Goal: Communication & Community: Answer question/provide support

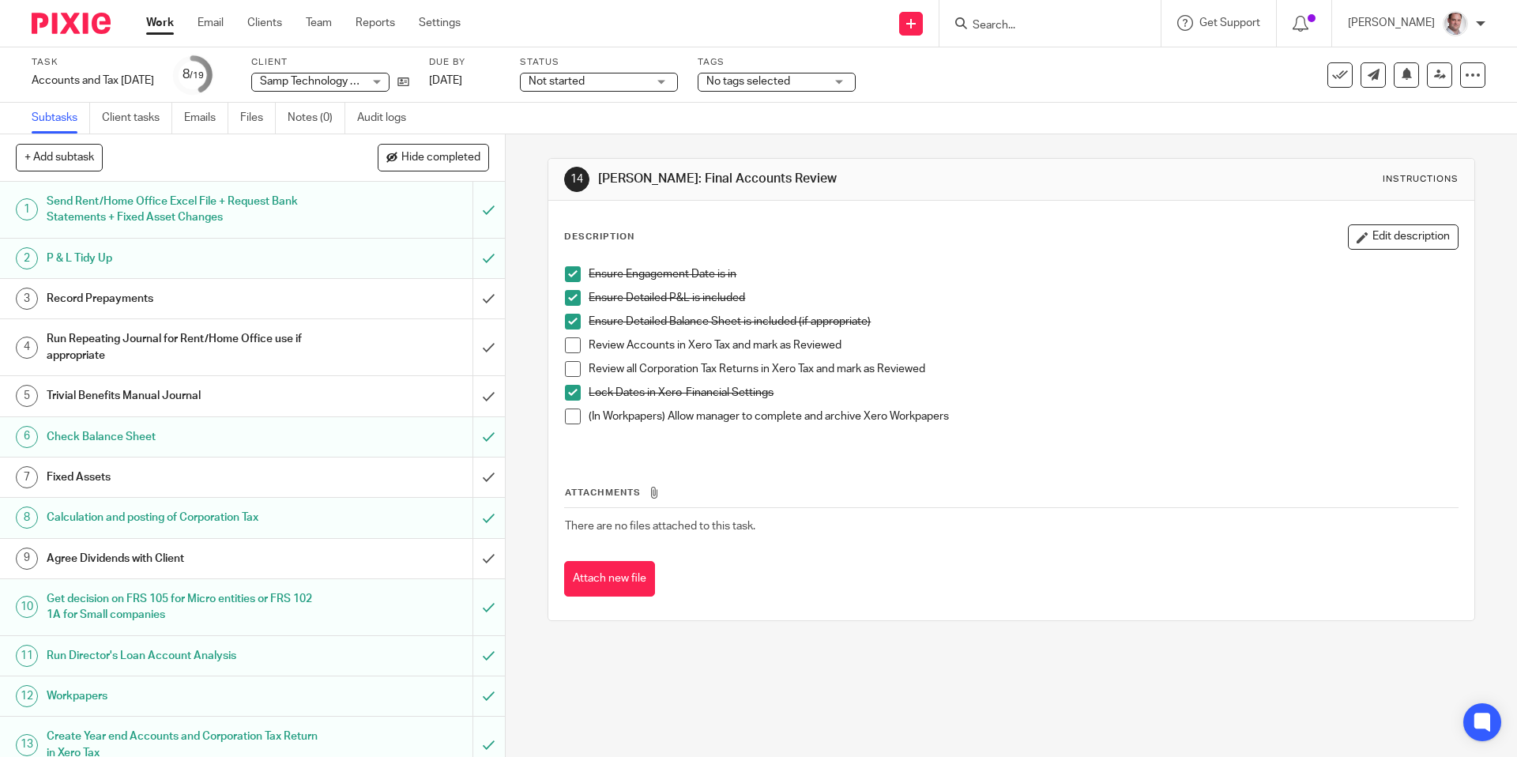
click at [572, 341] on span at bounding box center [573, 345] width 16 height 16
click at [574, 368] on span at bounding box center [573, 369] width 16 height 16
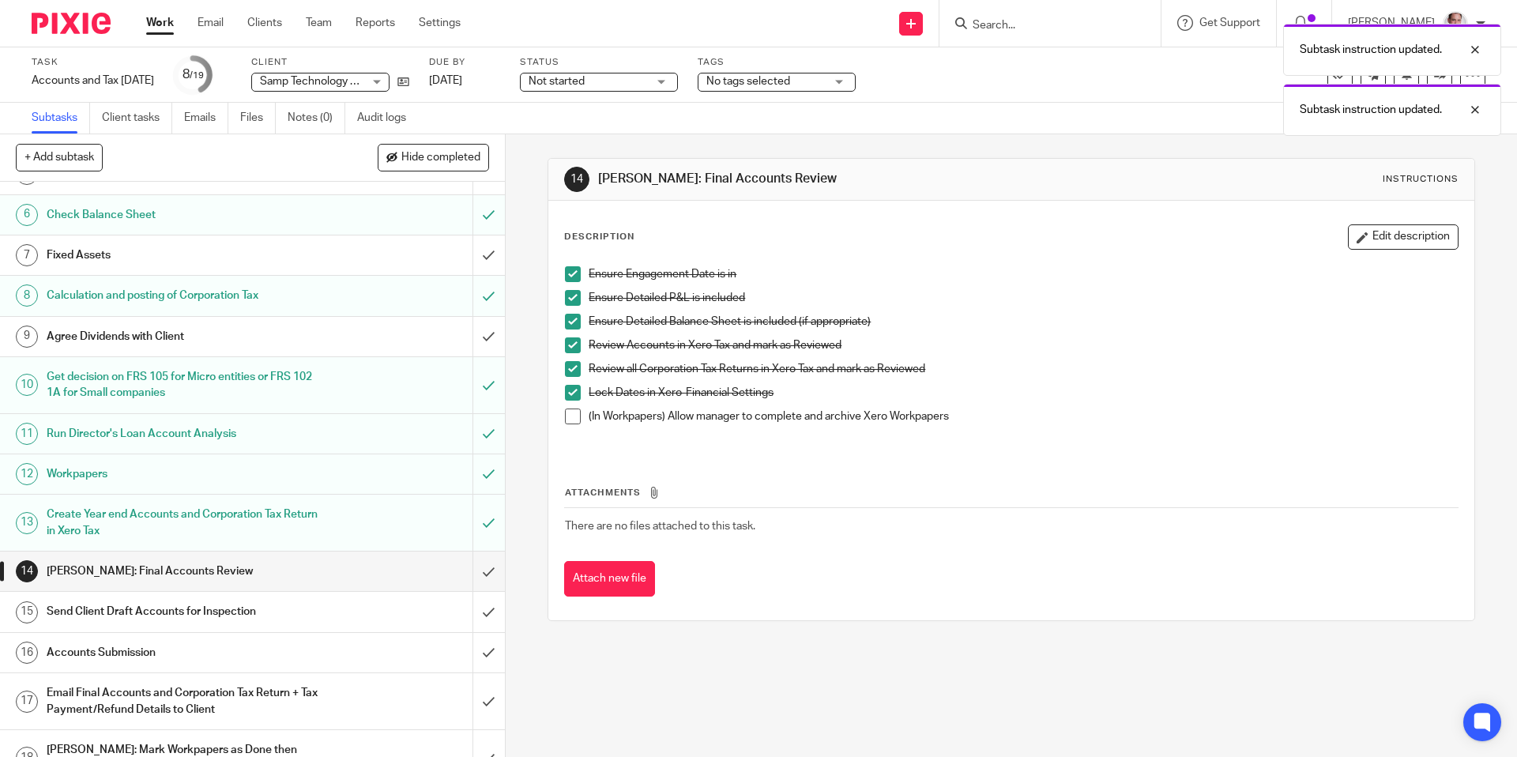
scroll to position [231, 0]
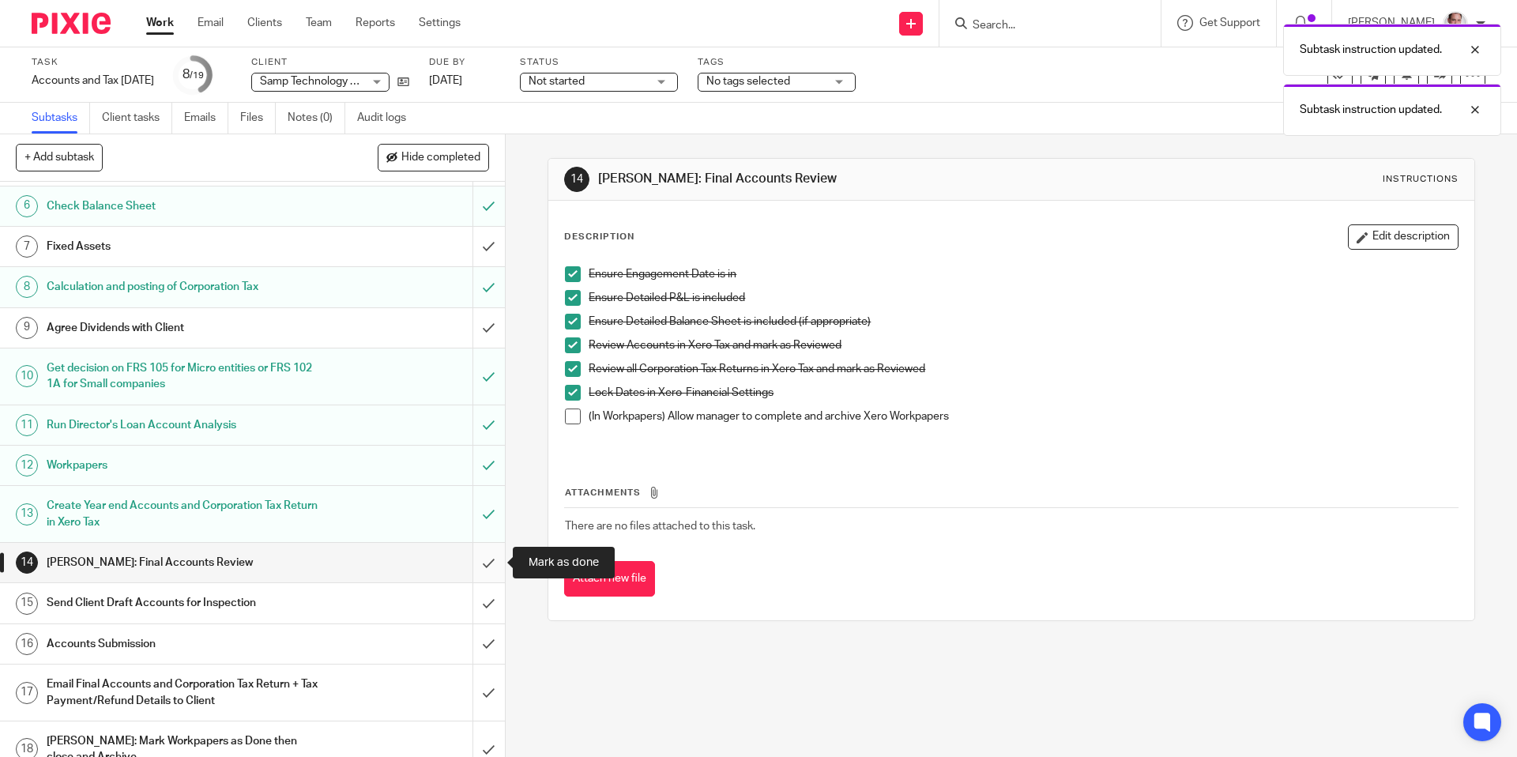
click at [485, 561] on input "submit" at bounding box center [252, 562] width 505 height 39
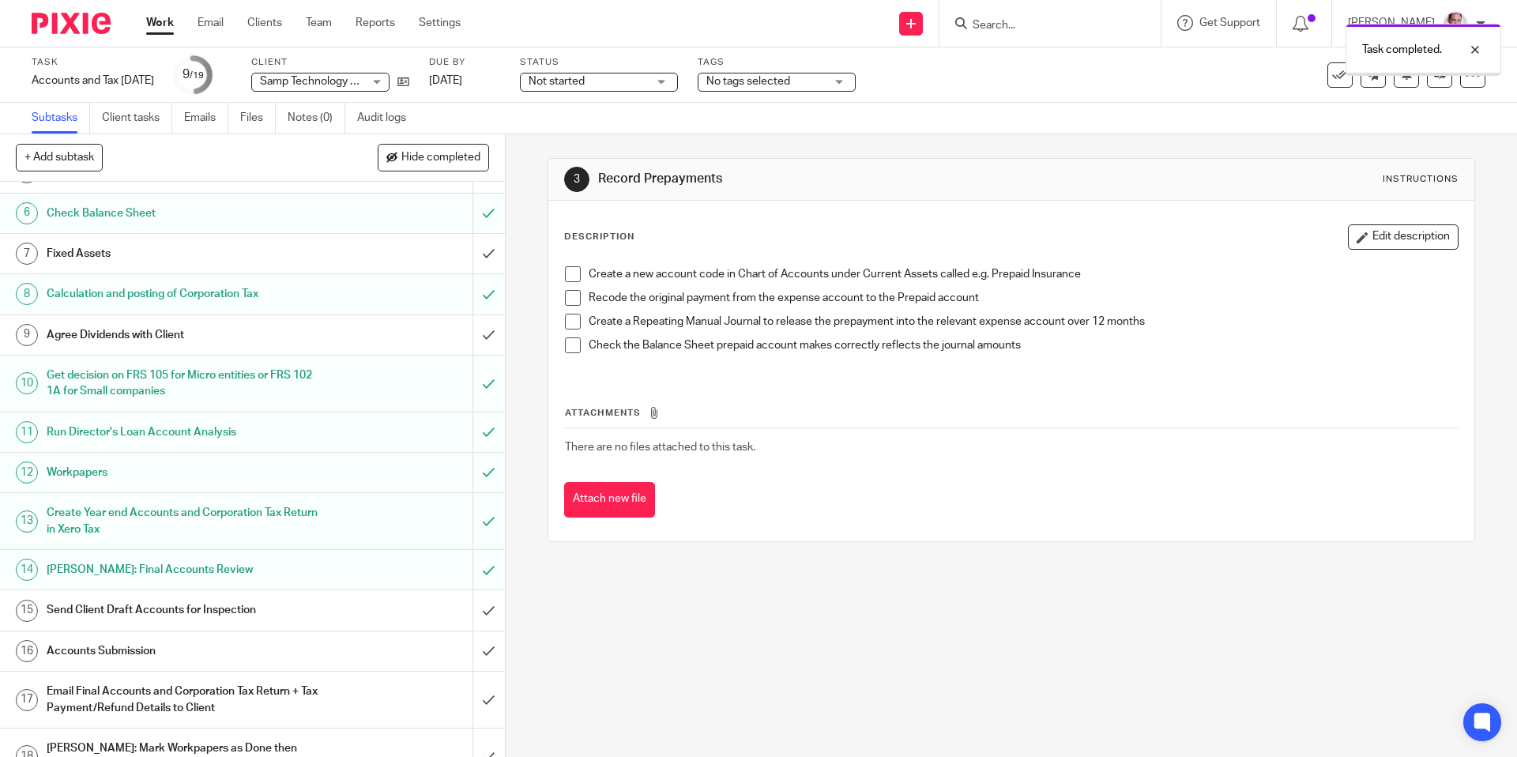
scroll to position [235, 0]
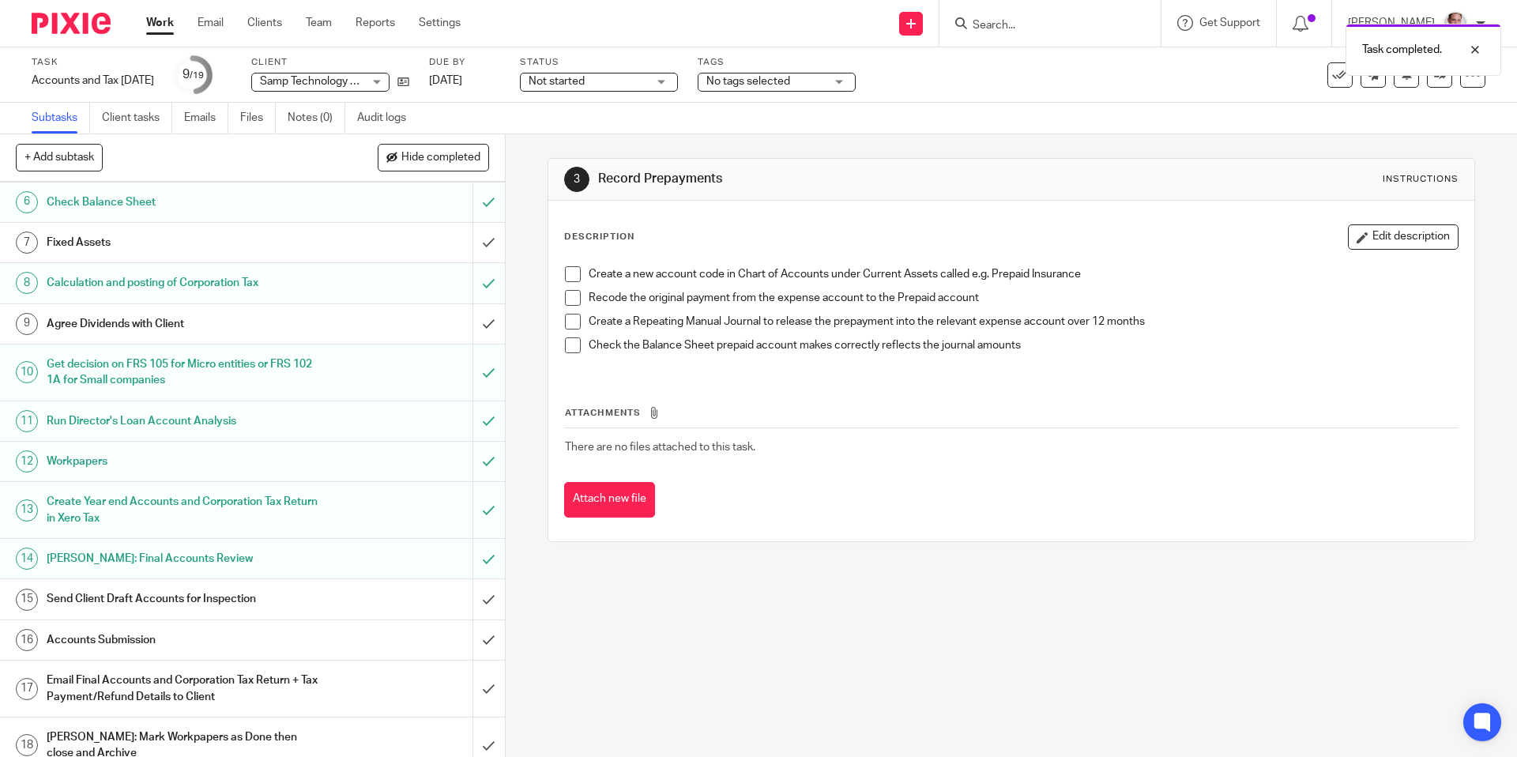
click at [152, 588] on h1 "Send Client Draft Accounts for Inspection" at bounding box center [183, 599] width 273 height 24
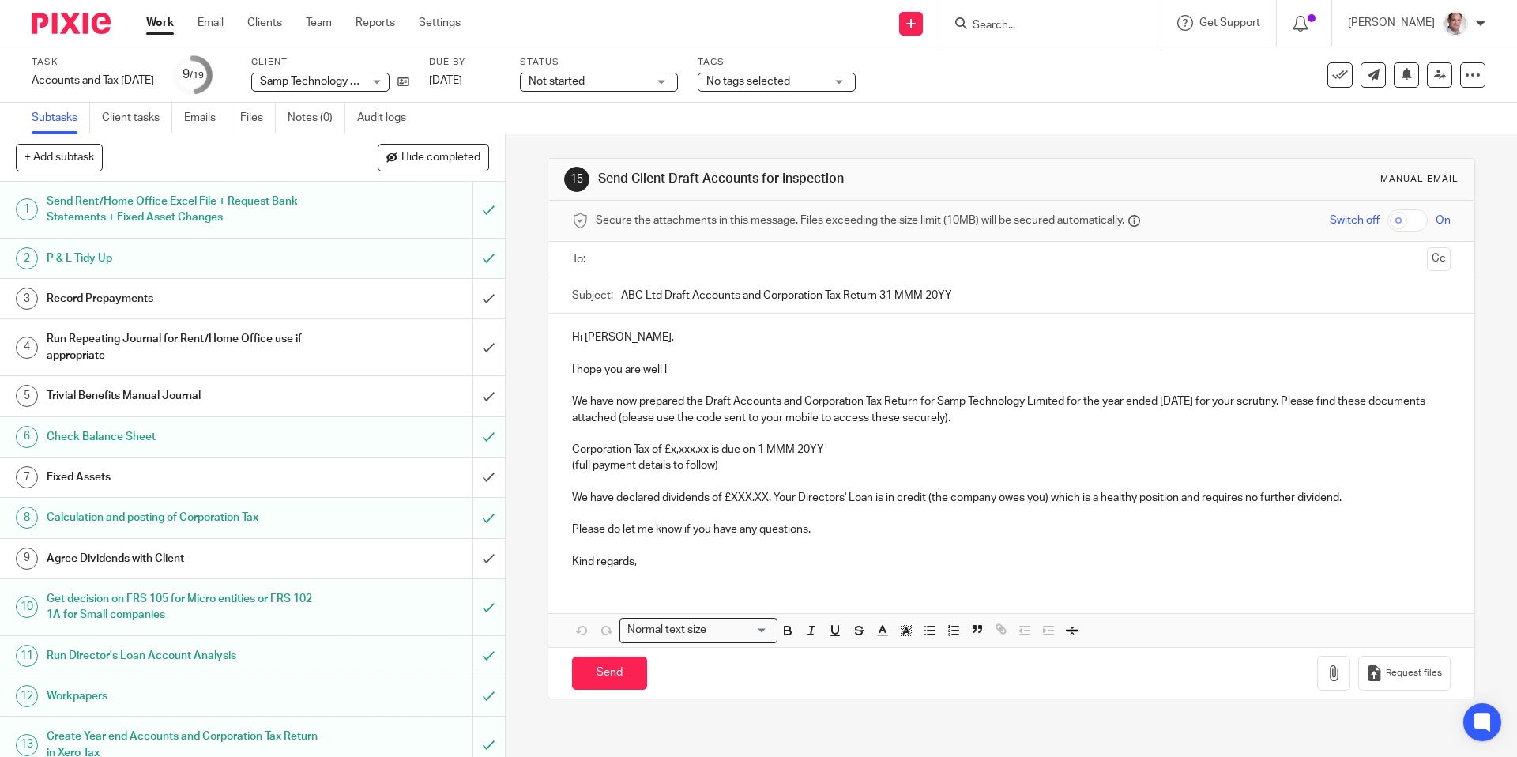
click at [633, 337] on p "Hi [PERSON_NAME]," at bounding box center [1011, 337] width 878 height 16
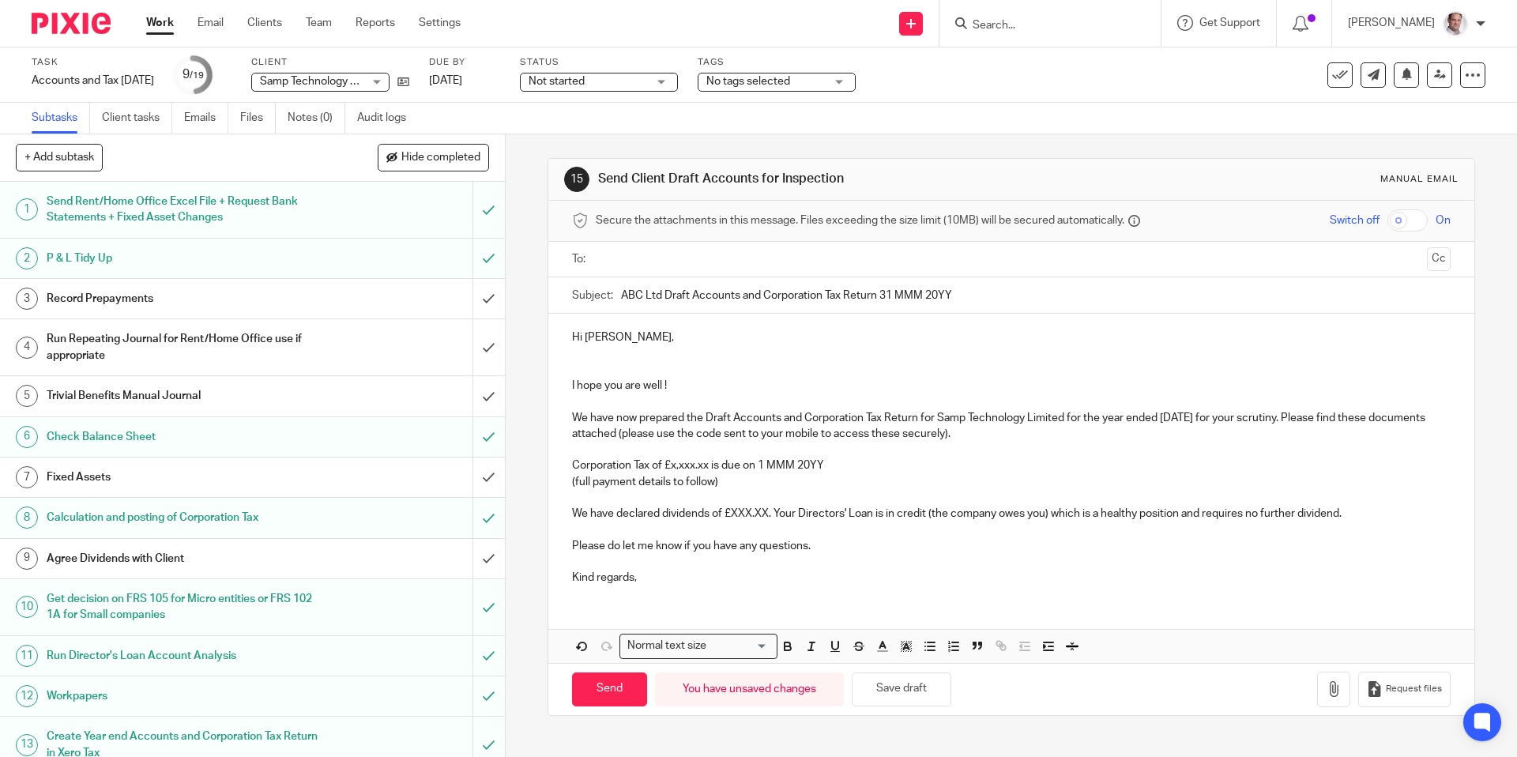
click at [650, 257] on input "text" at bounding box center [1010, 259] width 818 height 18
click at [706, 259] on span at bounding box center [711, 260] width 10 height 10
click at [657, 257] on input "text" at bounding box center [1010, 259] width 818 height 18
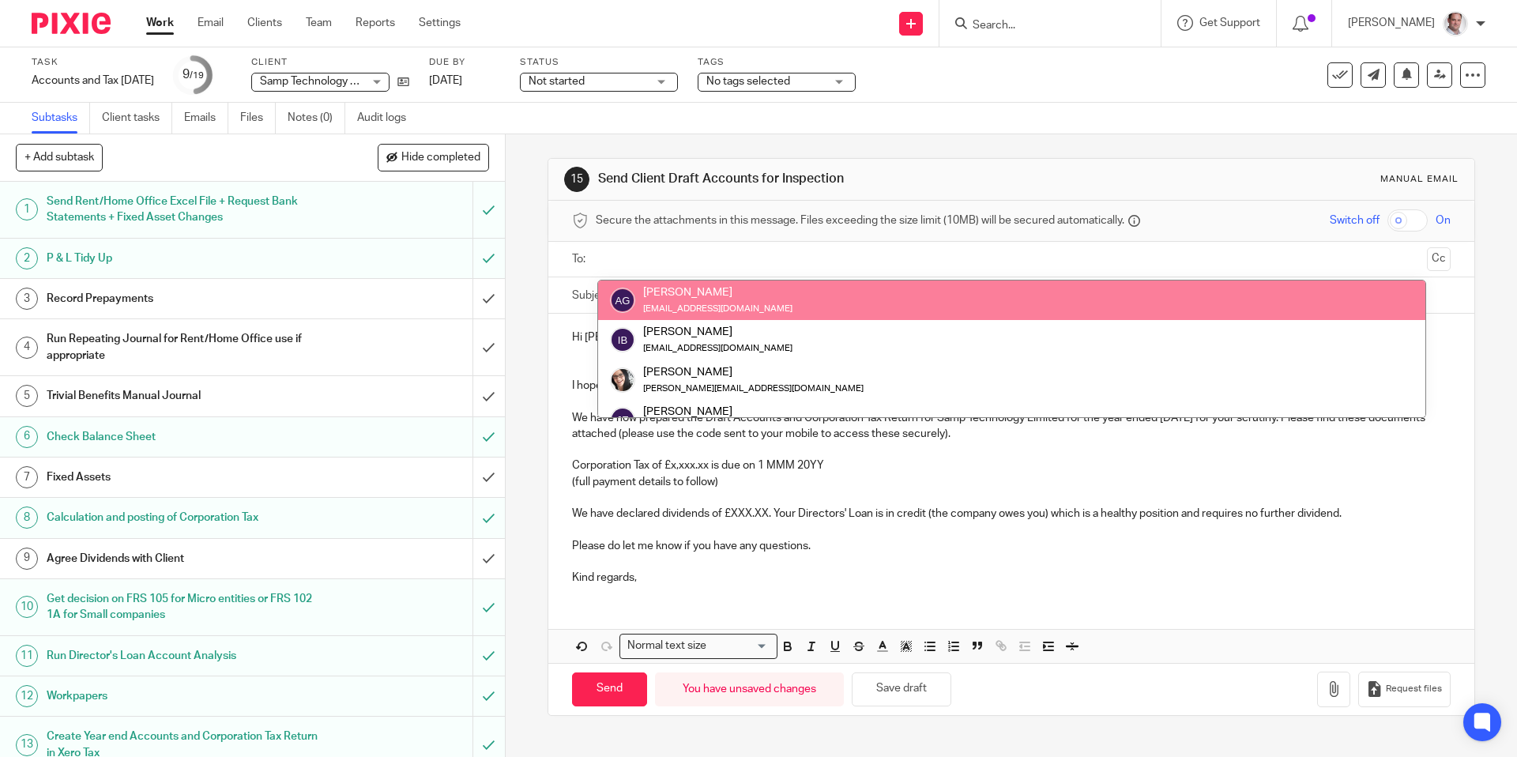
paste input "angusg@samptechnology.com"
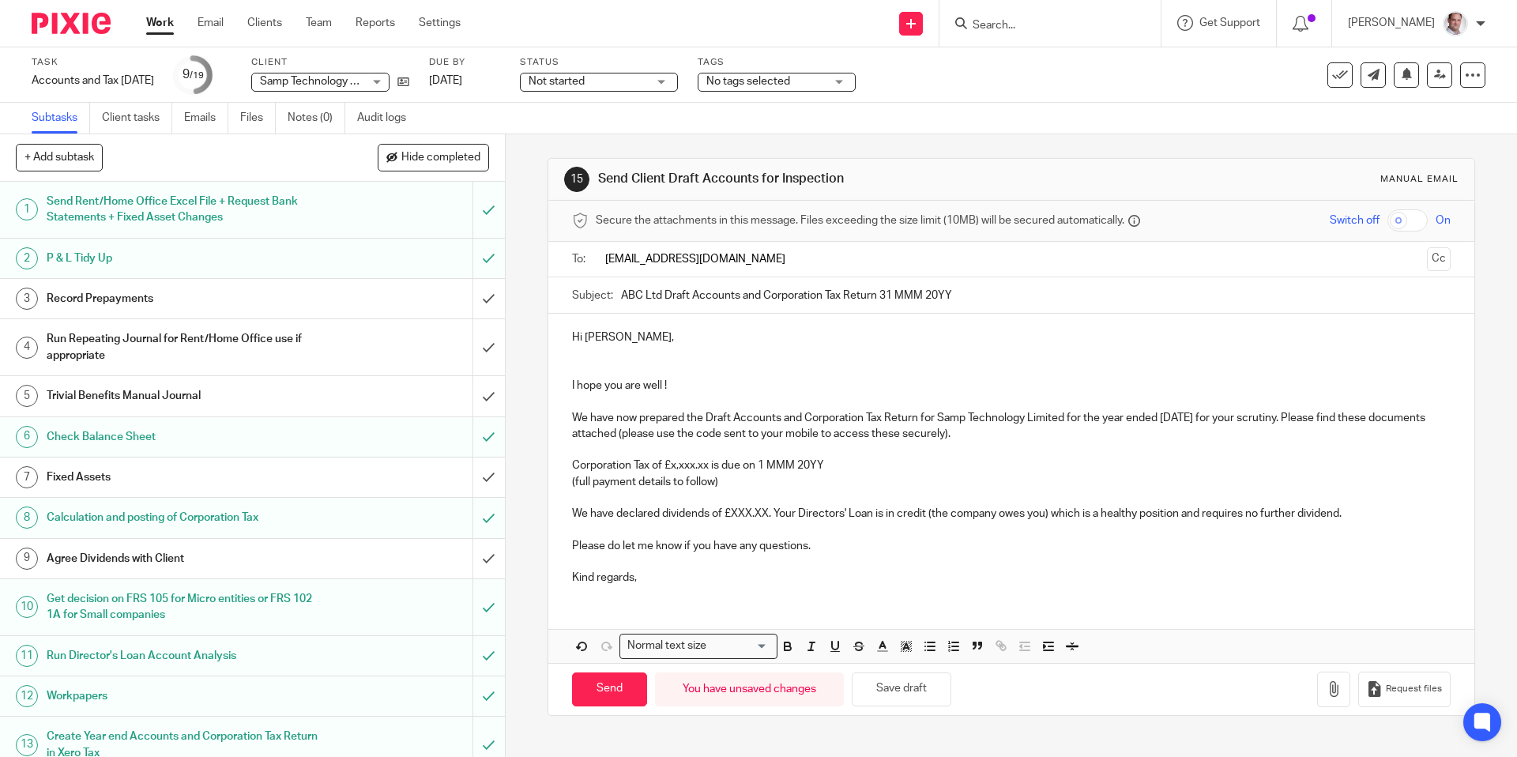
type input "angusg@samptechnology.com"
click at [825, 264] on input "text" at bounding box center [1111, 261] width 617 height 31
drag, startPoint x: 1066, startPoint y: 418, endPoint x: 939, endPoint y: 423, distance: 126.5
click at [939, 423] on p "We have now prepared the Draft Accounts and Corporation Tax Return for Samp Tec…" at bounding box center [1011, 429] width 878 height 32
copy p "Samp Technology Limited"
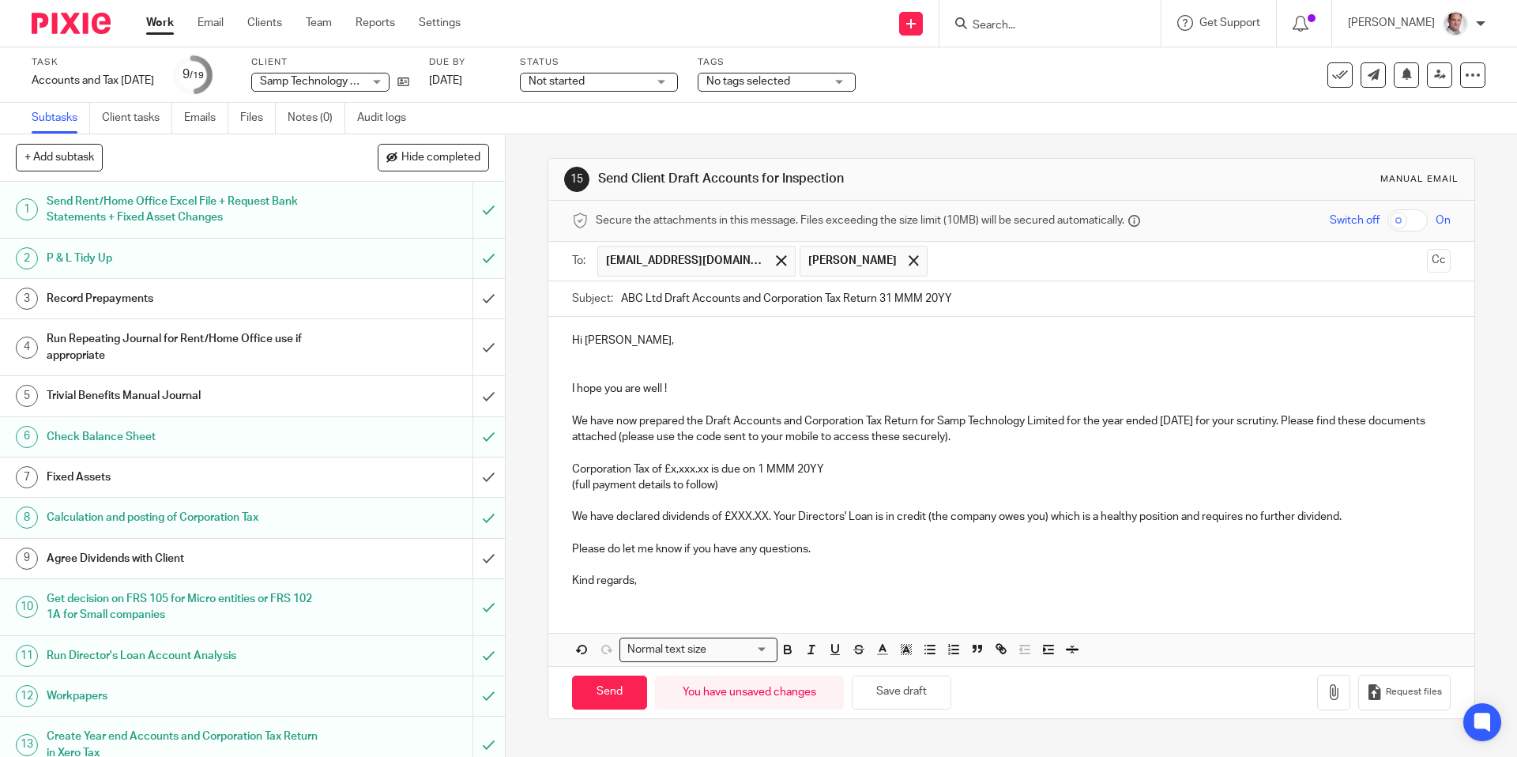
drag, startPoint x: 665, startPoint y: 298, endPoint x: 555, endPoint y: 292, distance: 110.7
click at [555, 292] on div "Subject: ABC Ltd Draft Accounts and Corporation Tax Return 31 MMM 20YY" at bounding box center [1010, 299] width 925 height 36
paste input "Samp Technology Limite"
type input "Samp Technology Limited 2nd Draft Accounts and Corporation Tax Return 31 MMM 20…"
drag, startPoint x: 1224, startPoint y: 417, endPoint x: 1224, endPoint y: 431, distance: 14.2
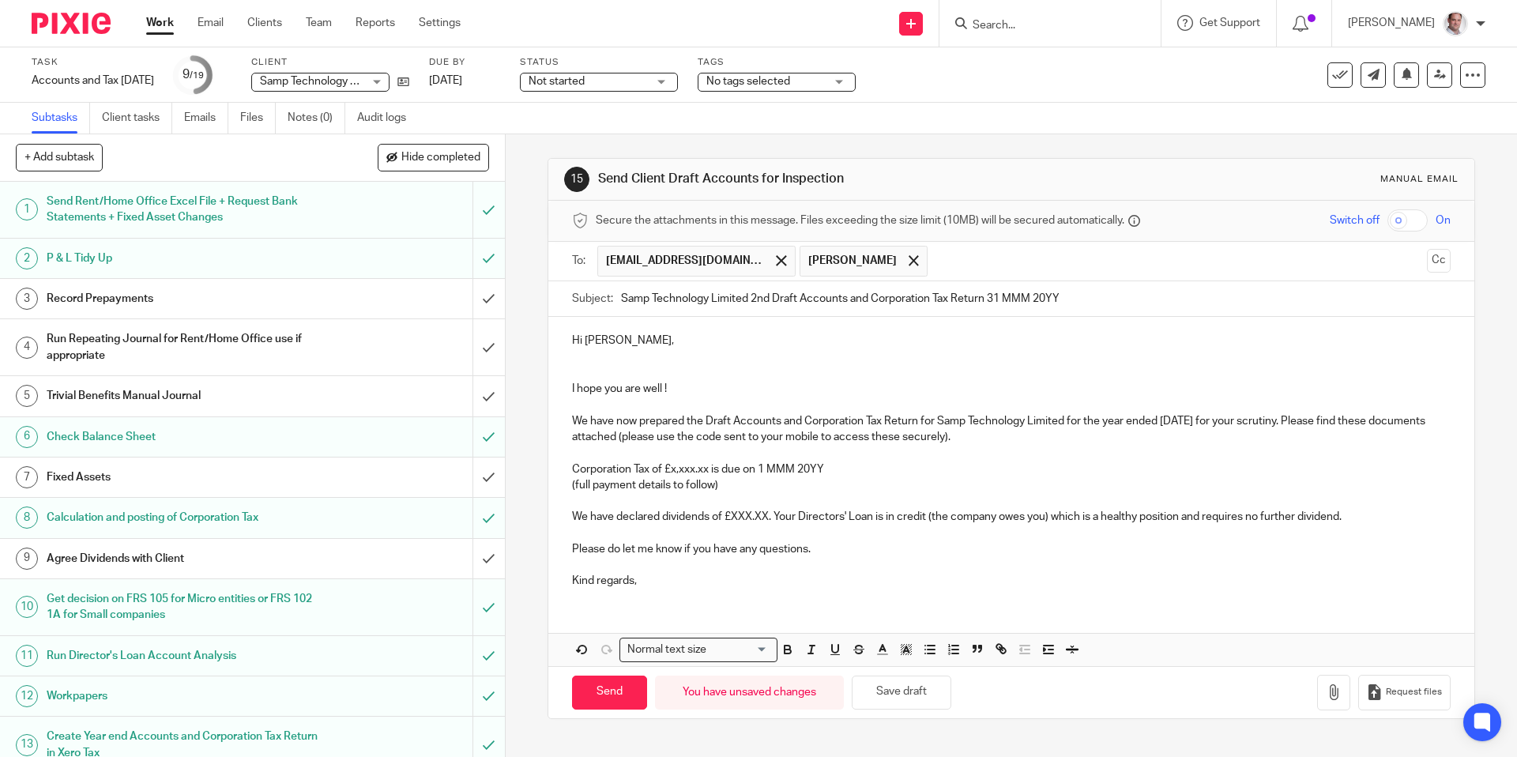
click at [1224, 419] on p "We have now prepared the Draft Accounts and Corporation Tax Return for Samp Tec…" at bounding box center [1011, 429] width 878 height 32
copy p "28 Feb 2025"
drag, startPoint x: 1089, startPoint y: 303, endPoint x: 989, endPoint y: 296, distance: 99.8
click at [989, 296] on input "Samp Technology Limited 2nd Draft Accounts and Corporation Tax Return 31 MMM 20…" at bounding box center [1035, 299] width 829 height 36
paste input "28 Feb 2025"
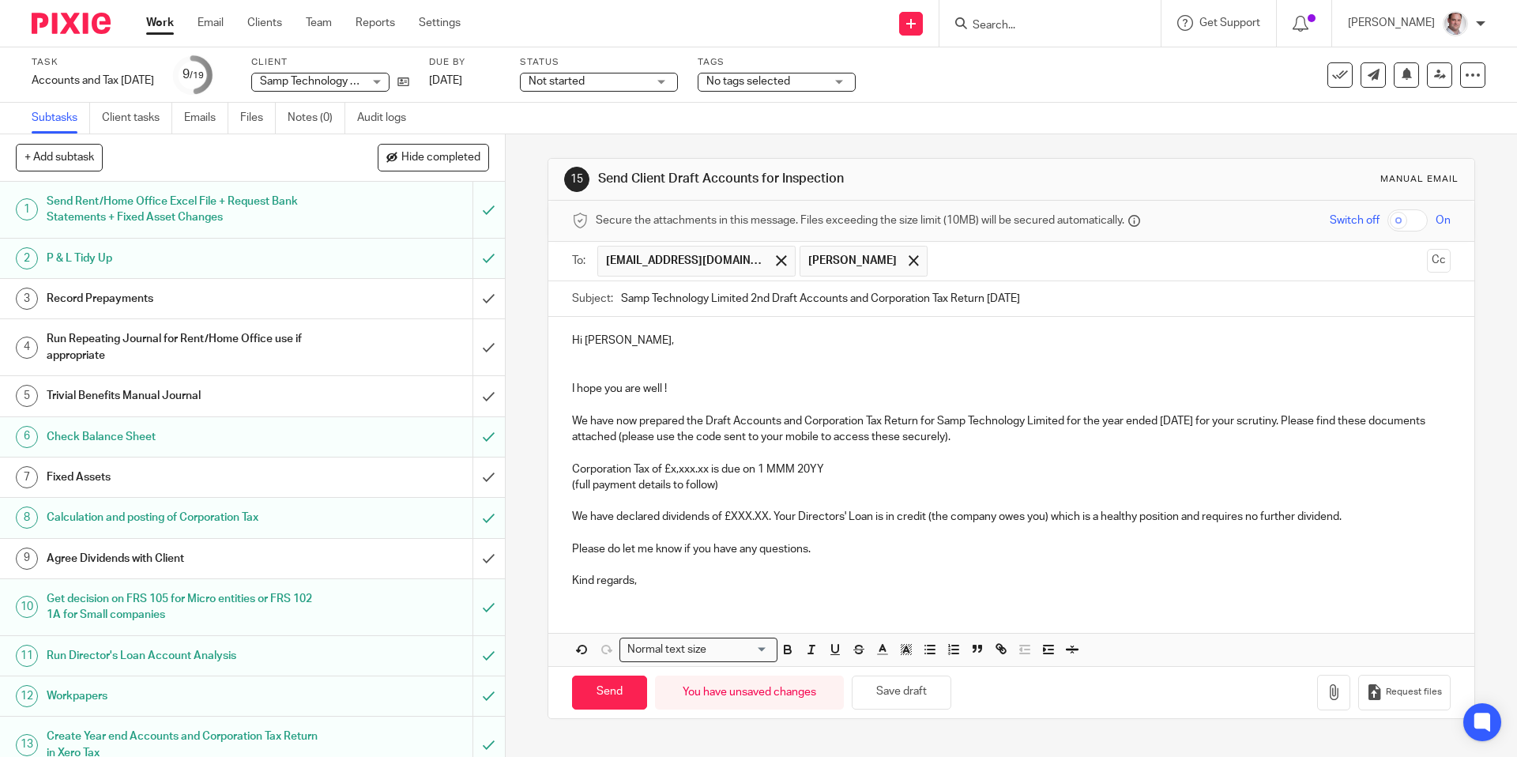
type input "Samp Technology Limited 2nd Draft Accounts and Corporation Tax Return 28 Feb 20…"
click at [1414, 218] on input "checkbox" at bounding box center [1407, 220] width 40 height 22
click at [705, 389] on p "I hope you are well !" at bounding box center [1011, 389] width 878 height 16
drag, startPoint x: 691, startPoint y: 387, endPoint x: 577, endPoint y: 360, distance: 116.9
click at [577, 360] on div "Hi Angus, I hope you are well ! We have now prepared the Draft Accounts and Cor…" at bounding box center [1010, 459] width 925 height 284
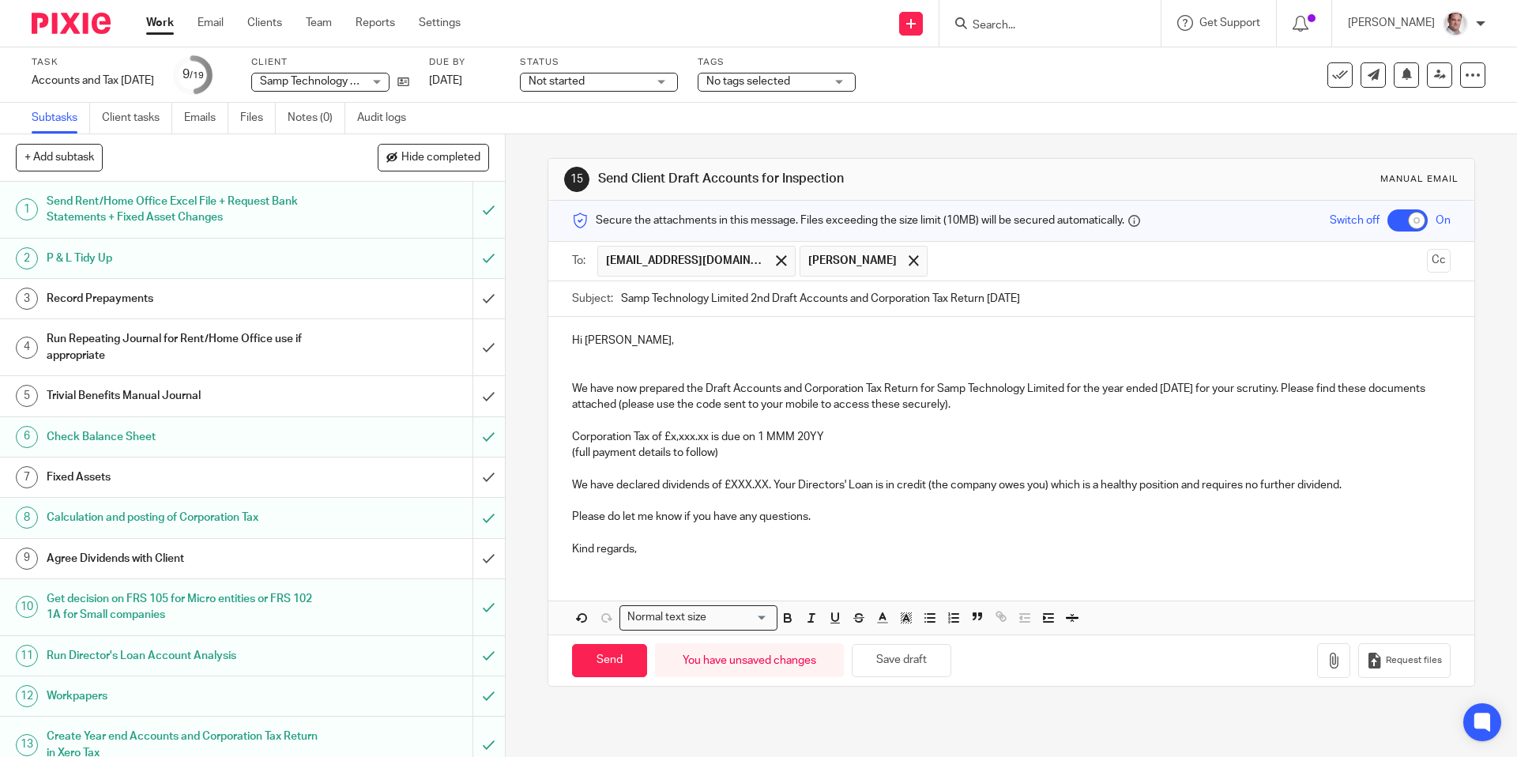
drag, startPoint x: 705, startPoint y: 388, endPoint x: 720, endPoint y: 429, distance: 43.5
click at [705, 388] on p "We have now prepared the Draft Accounts and Corporation Tax Return for Samp Tec…" at bounding box center [1011, 397] width 878 height 32
click at [1335, 386] on p "We have now prepared the 2nd Draft Accounts and Corporation Tax Return for Samp…" at bounding box center [1011, 397] width 878 height 32
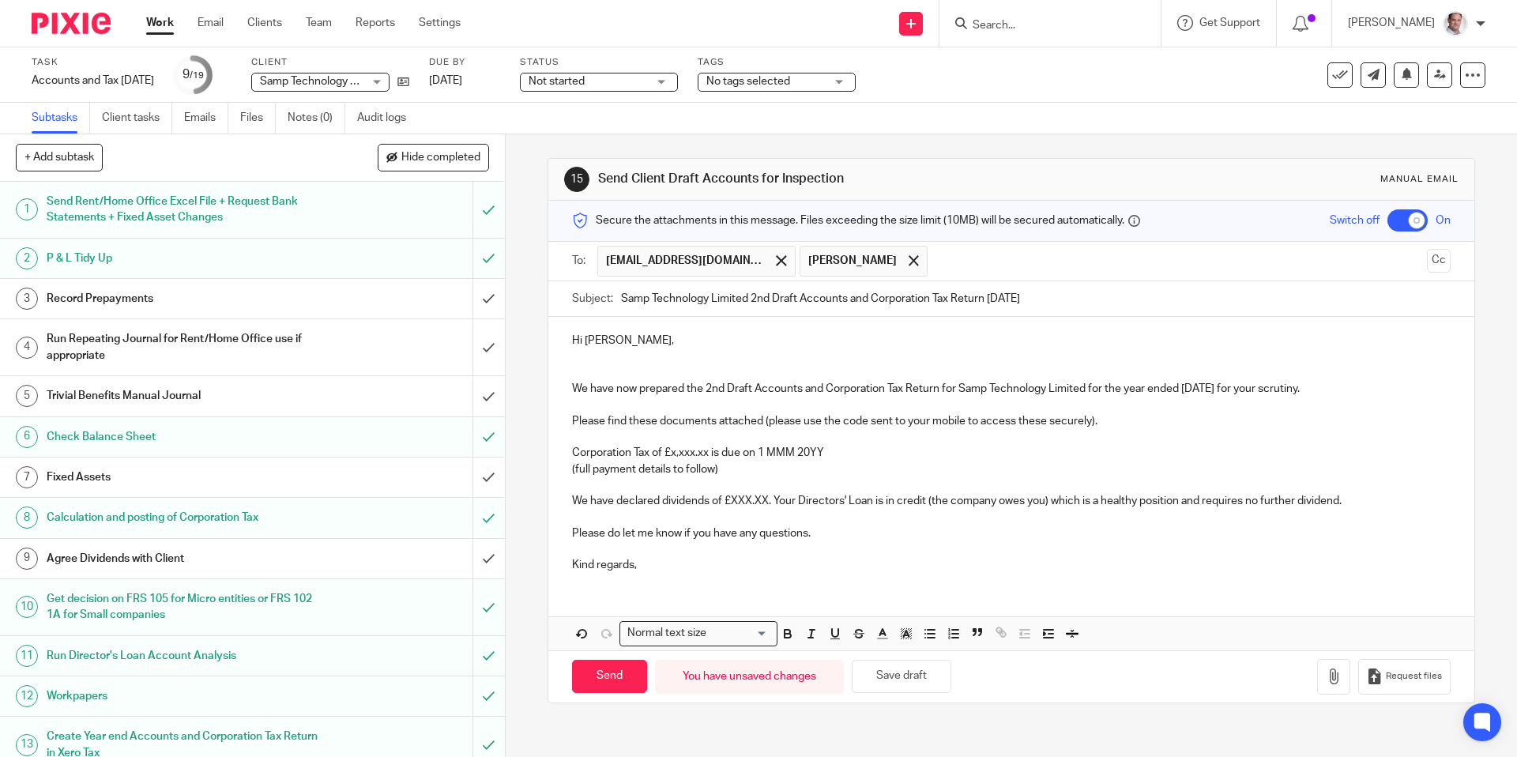
click at [773, 431] on p at bounding box center [1011, 437] width 878 height 16
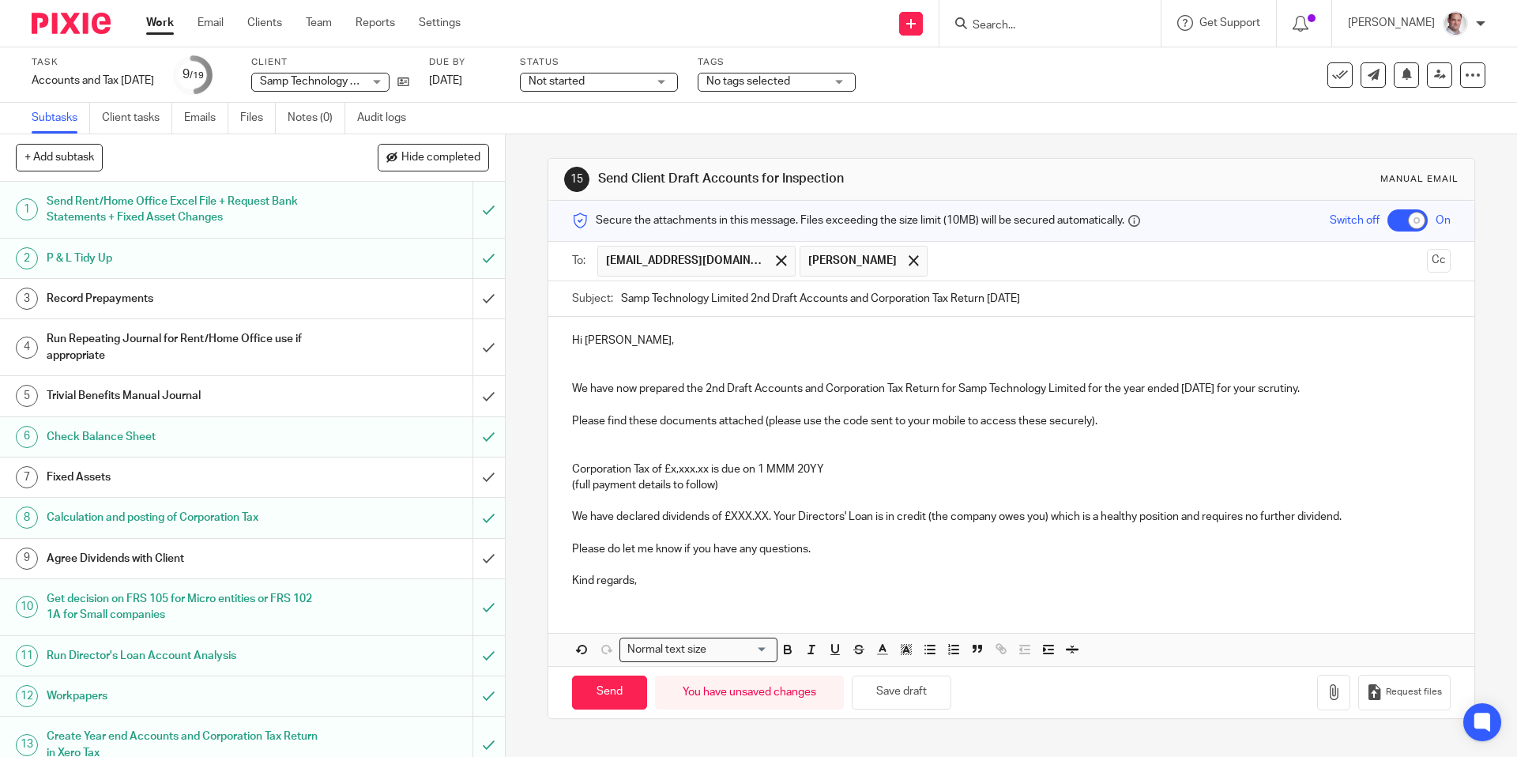
click at [575, 466] on p "Corporation Tax of £x,xxx.xx is due on 1 MMM 20YY" at bounding box center [1011, 469] width 878 height 16
drag, startPoint x: 713, startPoint y: 468, endPoint x: 882, endPoint y: 483, distance: 169.8
click at [882, 483] on div "Hi Angus, We have now prepared the 2nd Draft Accounts and Corporation Tax Retur…" at bounding box center [1010, 459] width 925 height 284
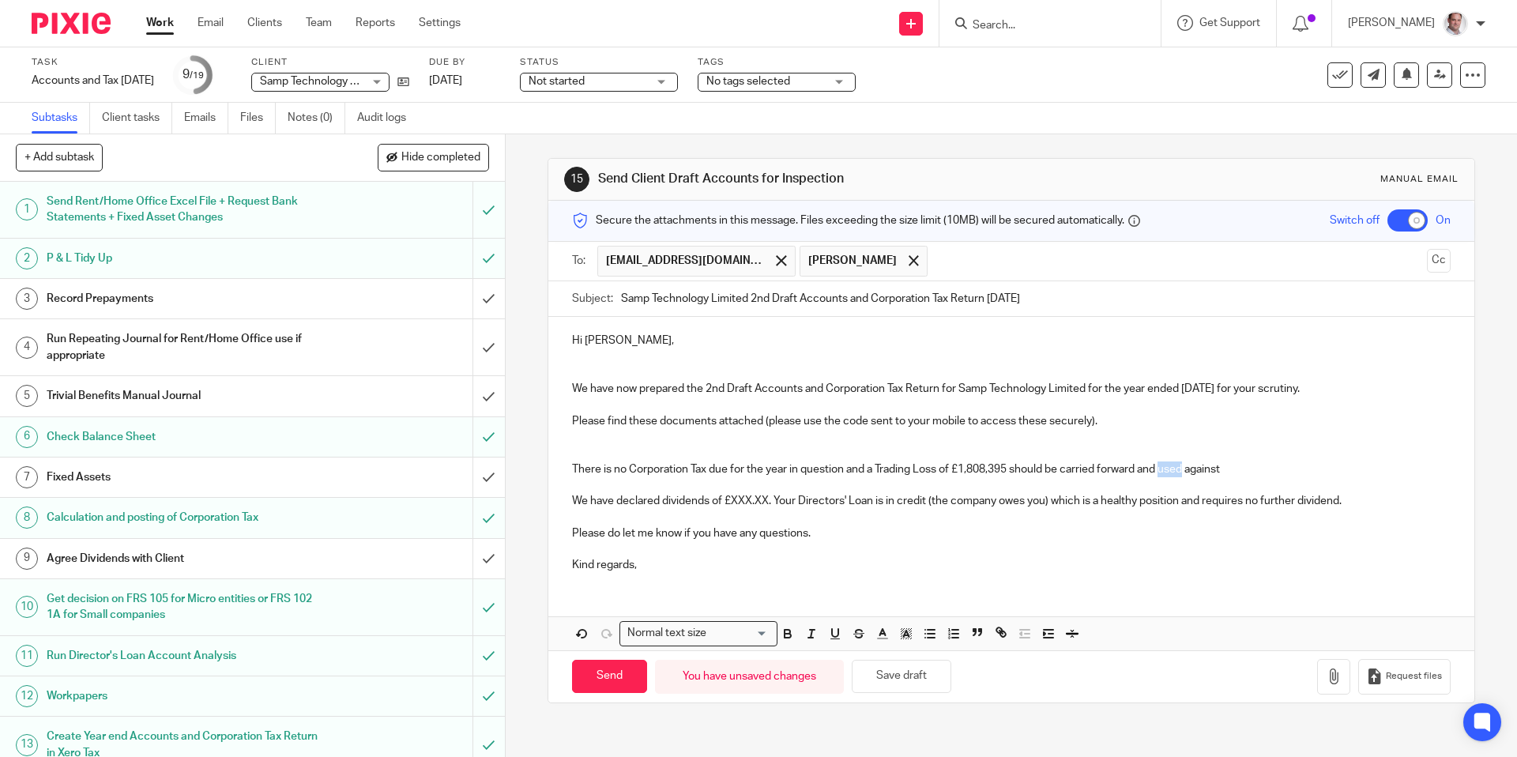
drag, startPoint x: 1193, startPoint y: 466, endPoint x: 1168, endPoint y: 470, distance: 25.6
click at [1168, 470] on p "There is no Corporation Tax due for the year in question and a Trading Loss of …" at bounding box center [1011, 469] width 878 height 16
click at [1258, 464] on p "There is no Corporation Tax due for the year in question and a Trading Loss of …" at bounding box center [1011, 469] width 878 height 16
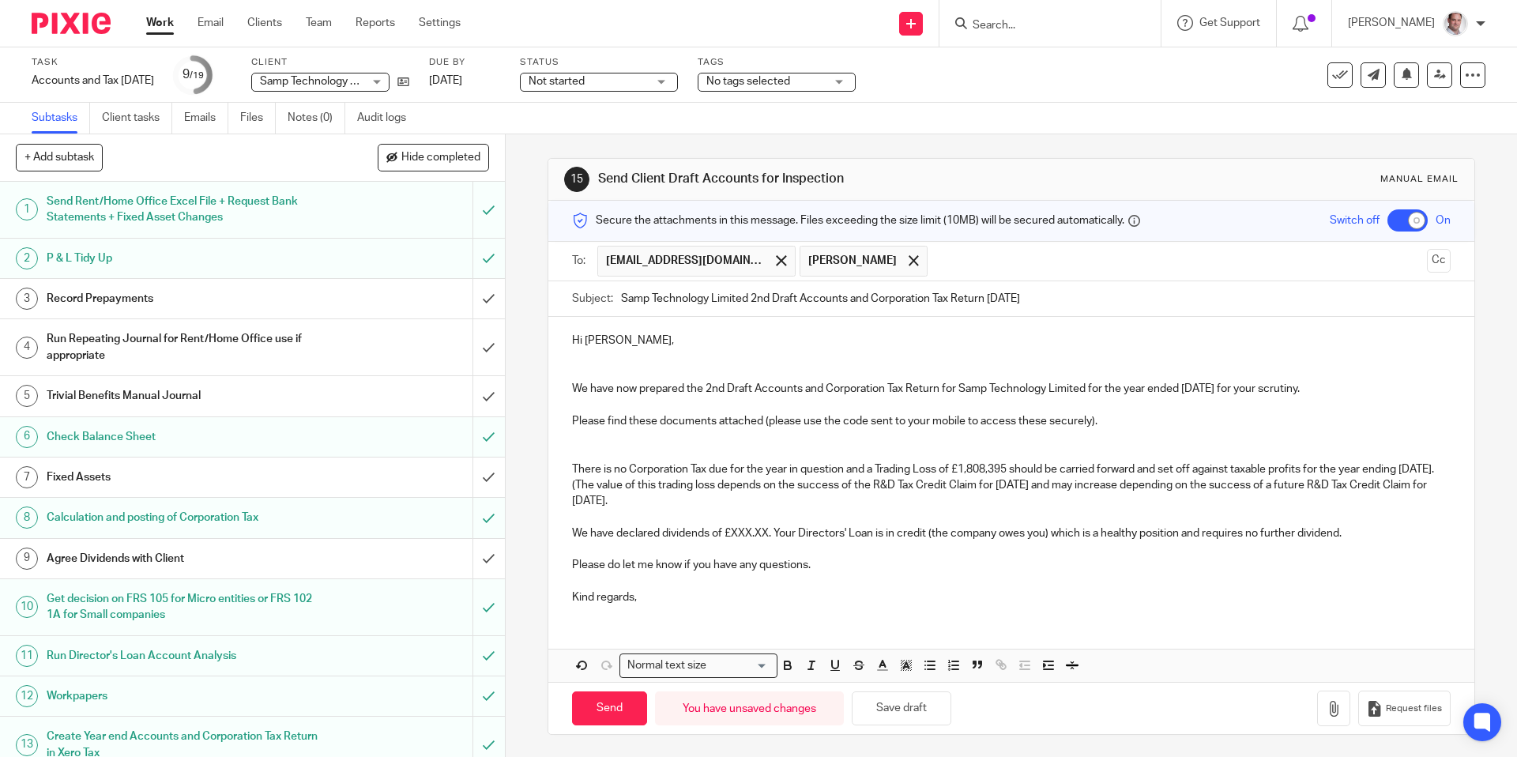
click at [622, 500] on p "There is no Corporation Tax due for the year in question and a Trading Loss of …" at bounding box center [1011, 485] width 878 height 48
click at [600, 500] on p "There is no Corporation Tax due for the year in question and a Trading Loss of …" at bounding box center [1011, 485] width 878 height 48
copy p "for the year ended"
drag, startPoint x: 1010, startPoint y: 483, endPoint x: 1030, endPoint y: 485, distance: 19.8
click at [1030, 485] on p "There is no Corporation Tax due for the year in question and a Trading Loss of …" at bounding box center [1011, 485] width 878 height 48
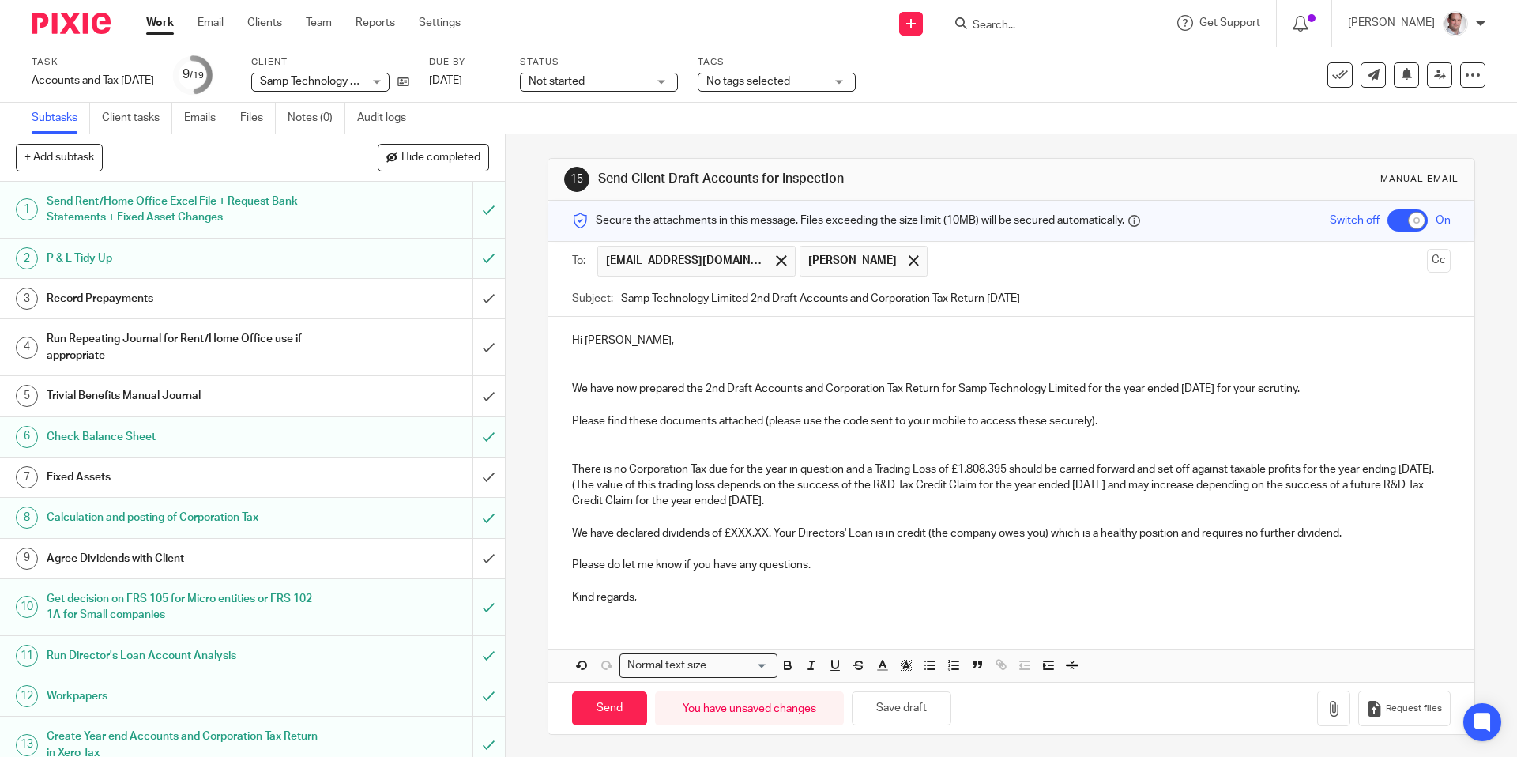
click at [619, 533] on p "We have declared dividends of £XXX.XX. Your Directors' Loan is in credit (the c…" at bounding box center [1011, 533] width 878 height 16
drag, startPoint x: 753, startPoint y: 532, endPoint x: 838, endPoint y: 532, distance: 85.3
click at [838, 532] on p "We have not declared any dividends of £XXX.XX. Your Directors' Loan is in credi…" at bounding box center [1011, 533] width 878 height 16
drag, startPoint x: 1027, startPoint y: 526, endPoint x: 1010, endPoint y: 536, distance: 19.1
click at [1010, 536] on p "We have not declared any dividends. Ian's Directors' Loan is in credit (the com…" at bounding box center [1011, 533] width 878 height 16
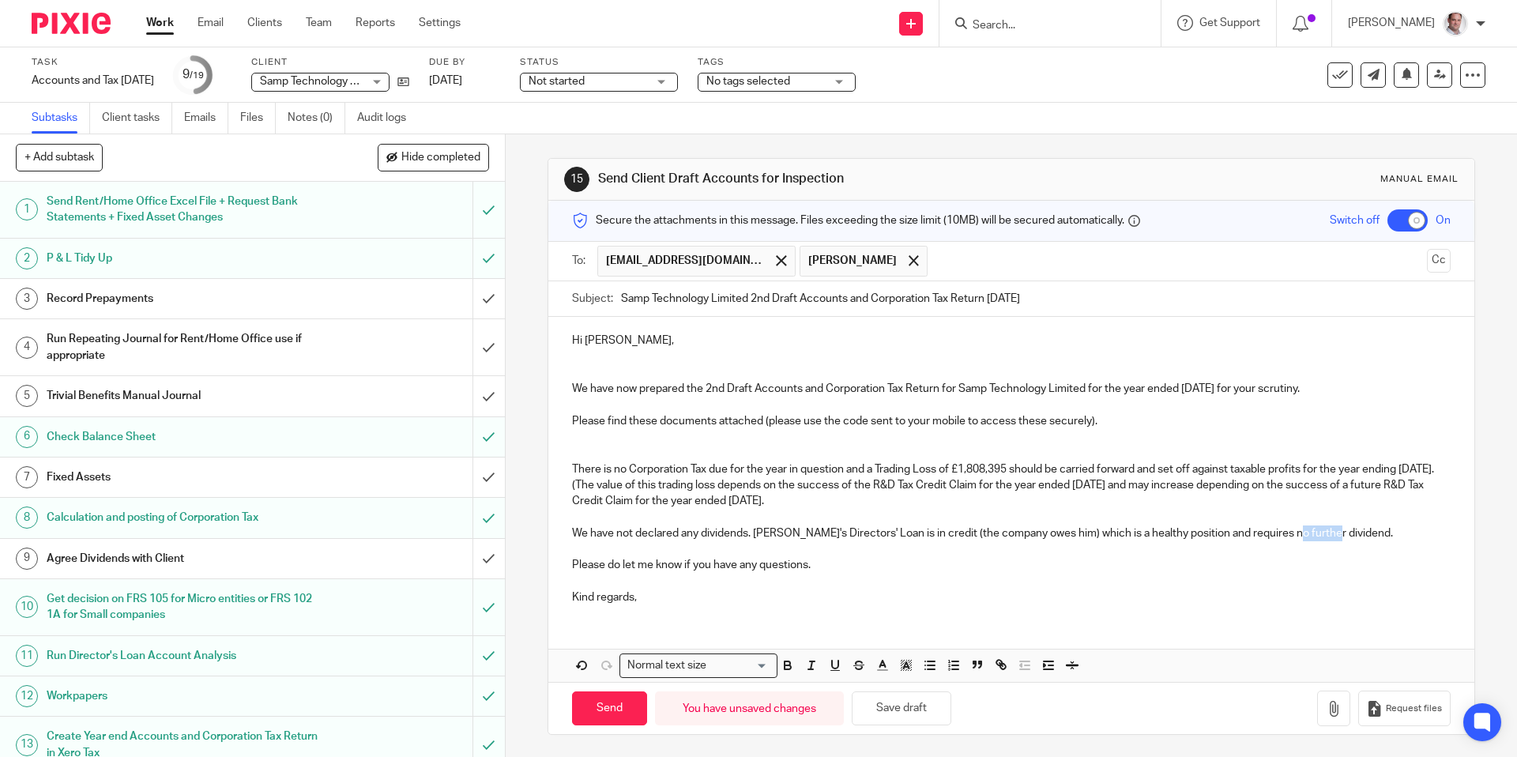
drag, startPoint x: 1324, startPoint y: 531, endPoint x: 1284, endPoint y: 534, distance: 40.4
click at [1284, 534] on p "We have not declared any dividends. Ian's Directors' Loan is in credit (the com…" at bounding box center [1011, 533] width 878 height 16
click at [631, 513] on p at bounding box center [1011, 517] width 878 height 16
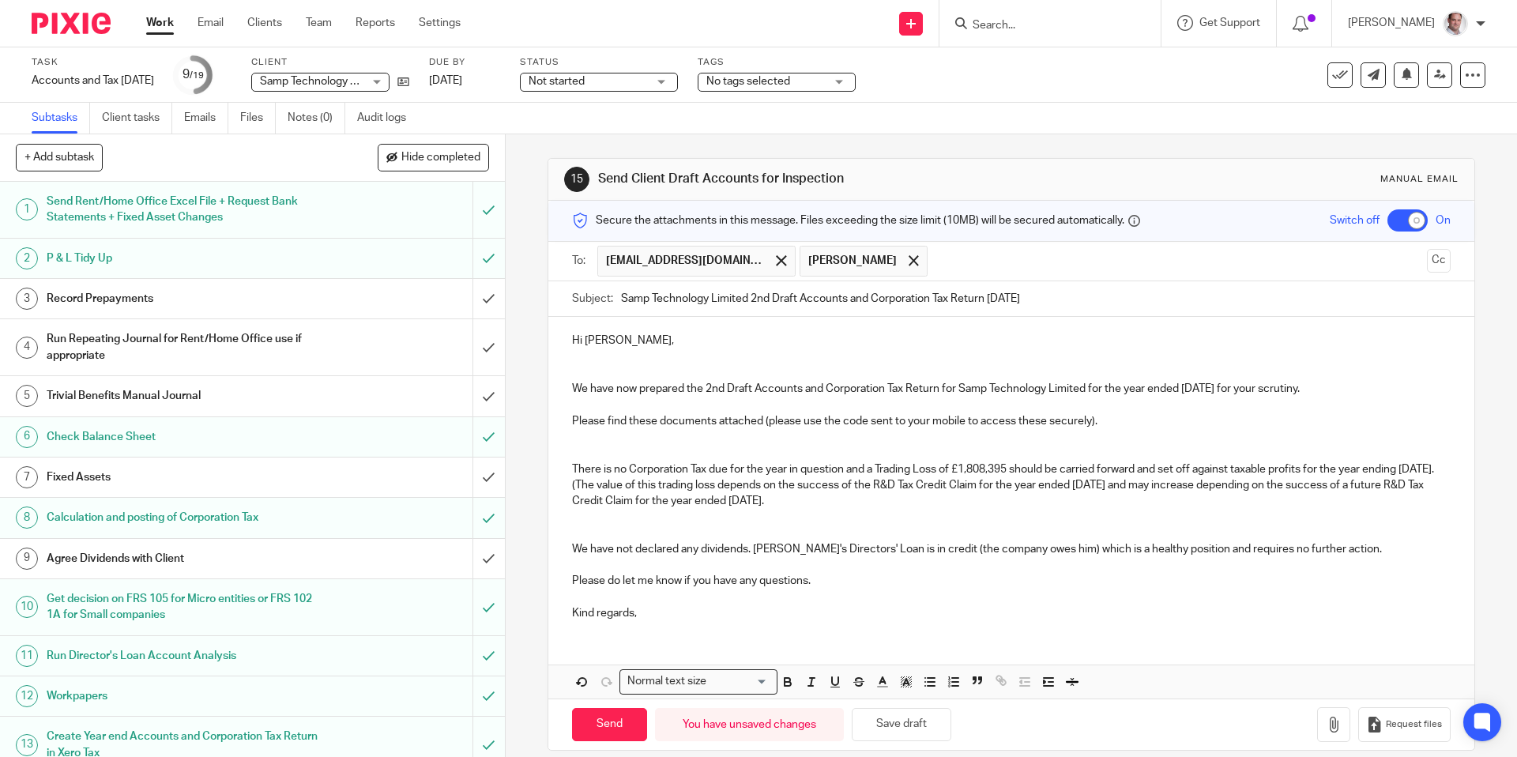
click at [602, 559] on p at bounding box center [1011, 565] width 878 height 16
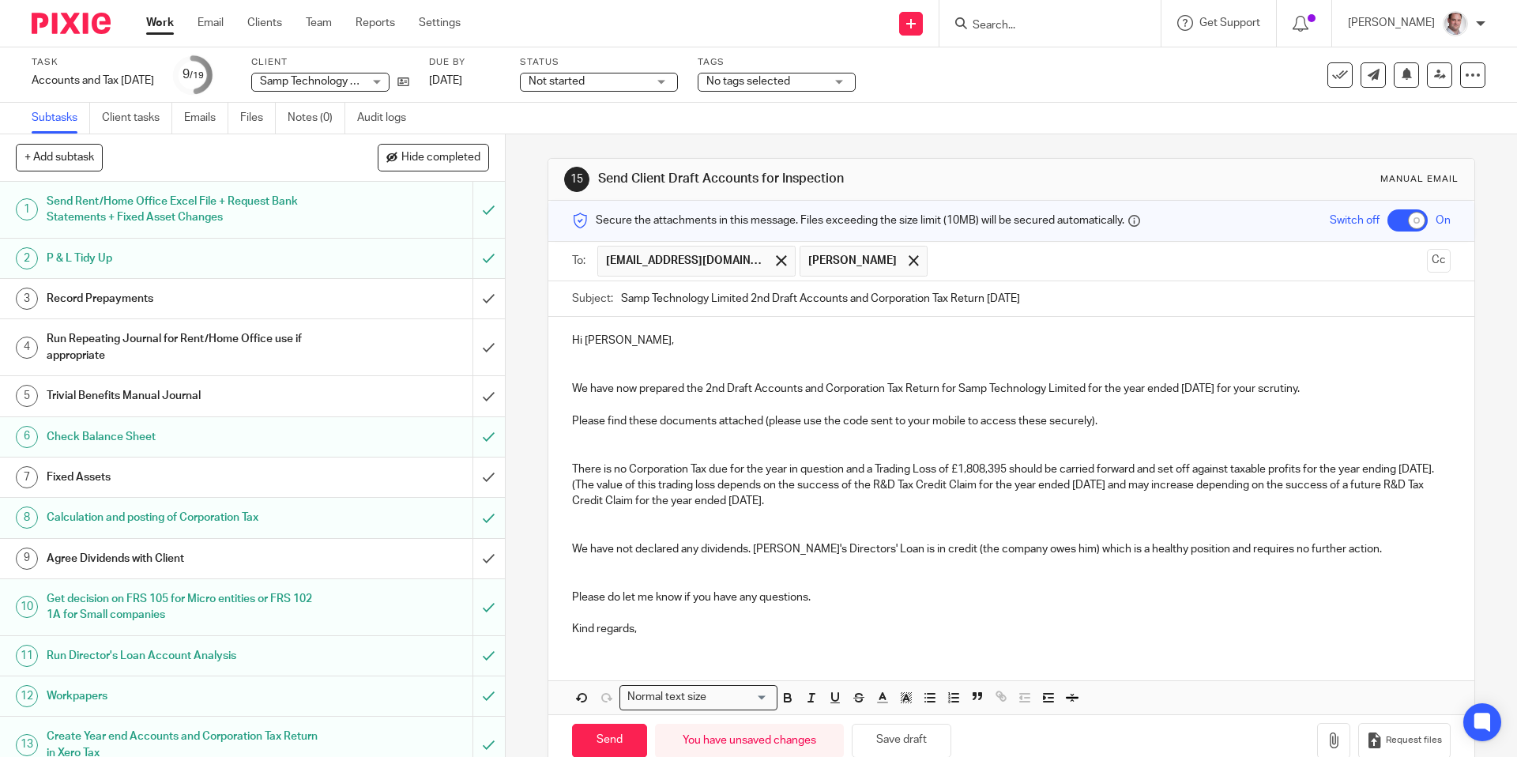
click at [596, 612] on p at bounding box center [1011, 613] width 878 height 16
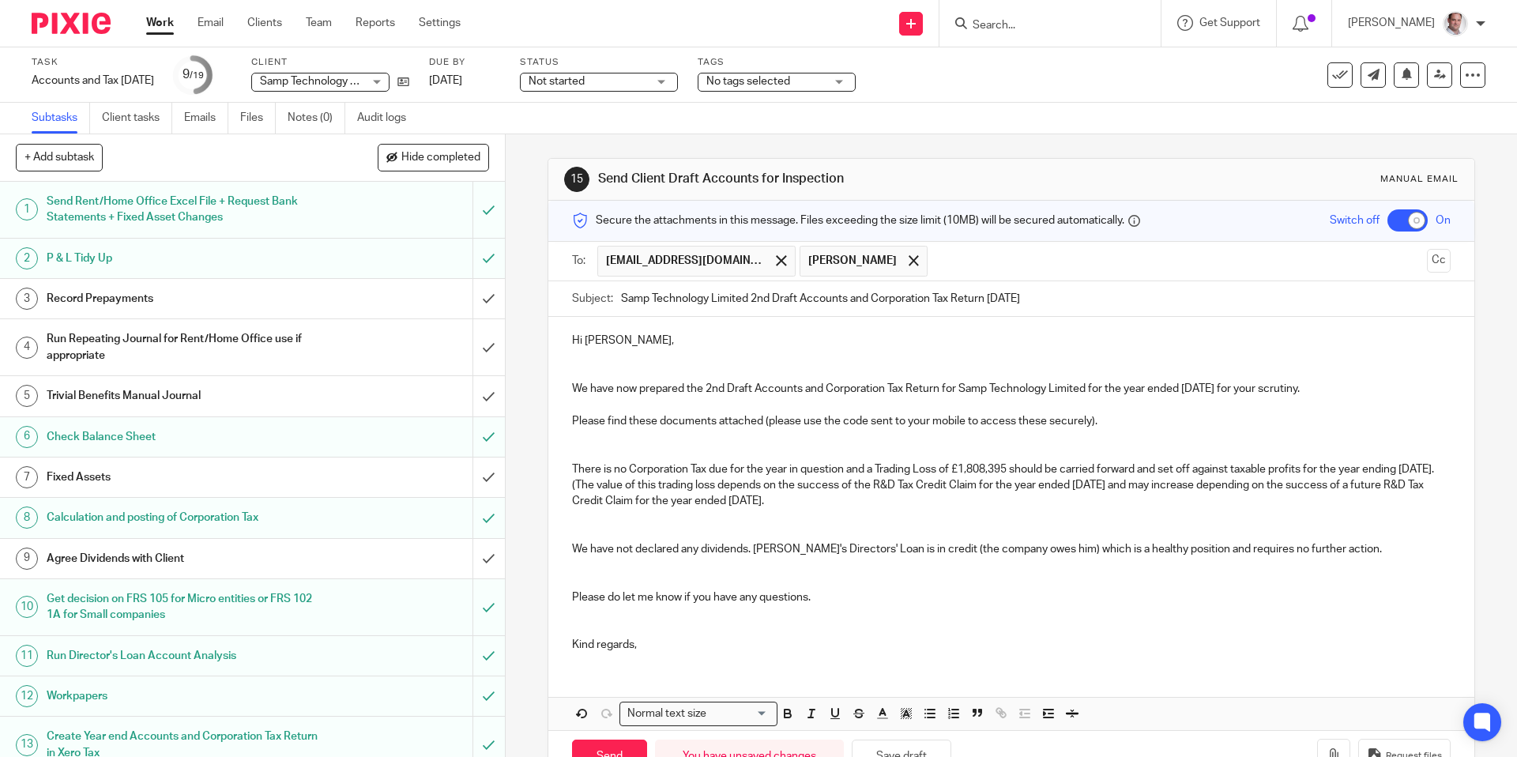
click at [659, 643] on p "Kind regards," at bounding box center [1011, 645] width 878 height 16
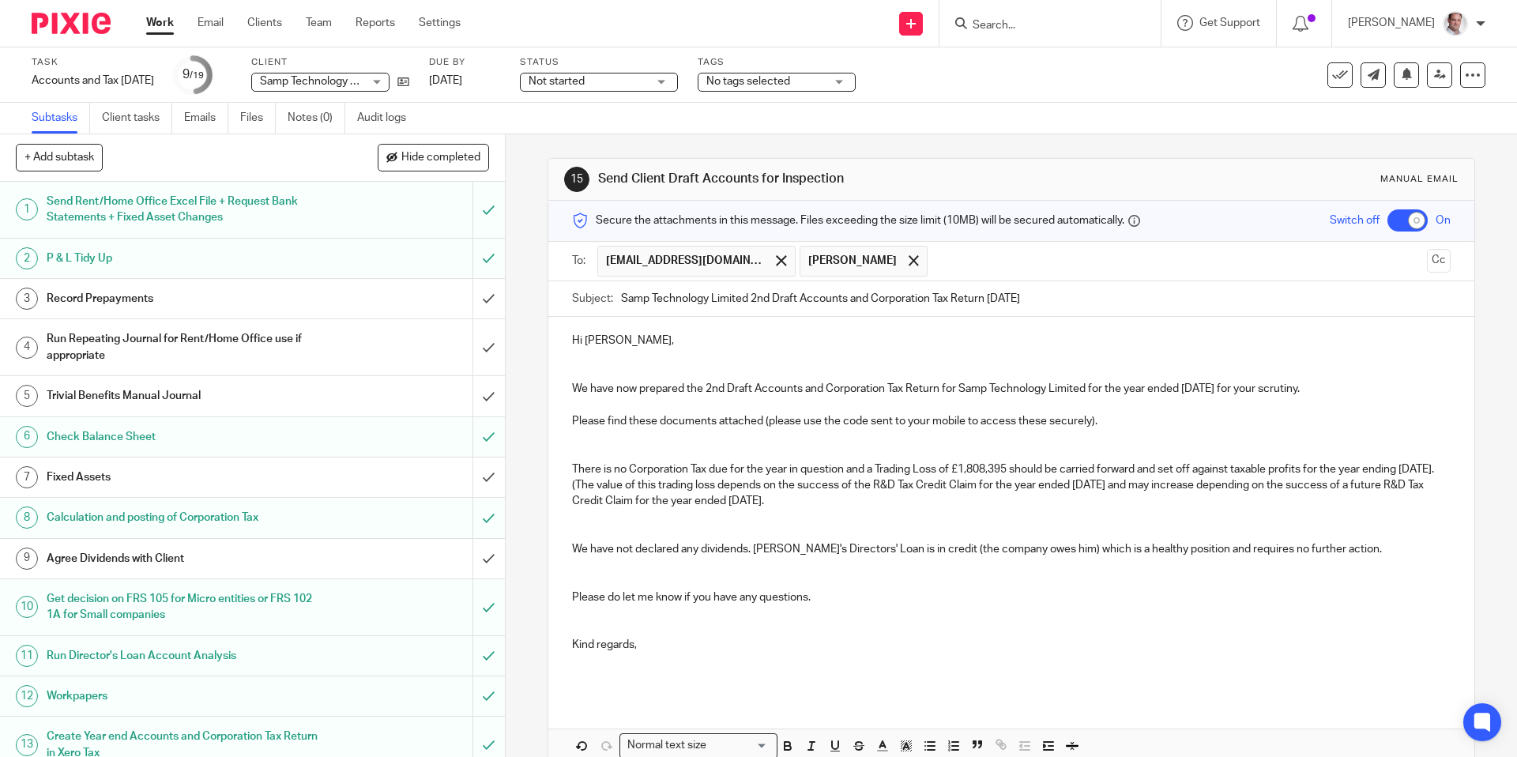
scroll to position [81, 0]
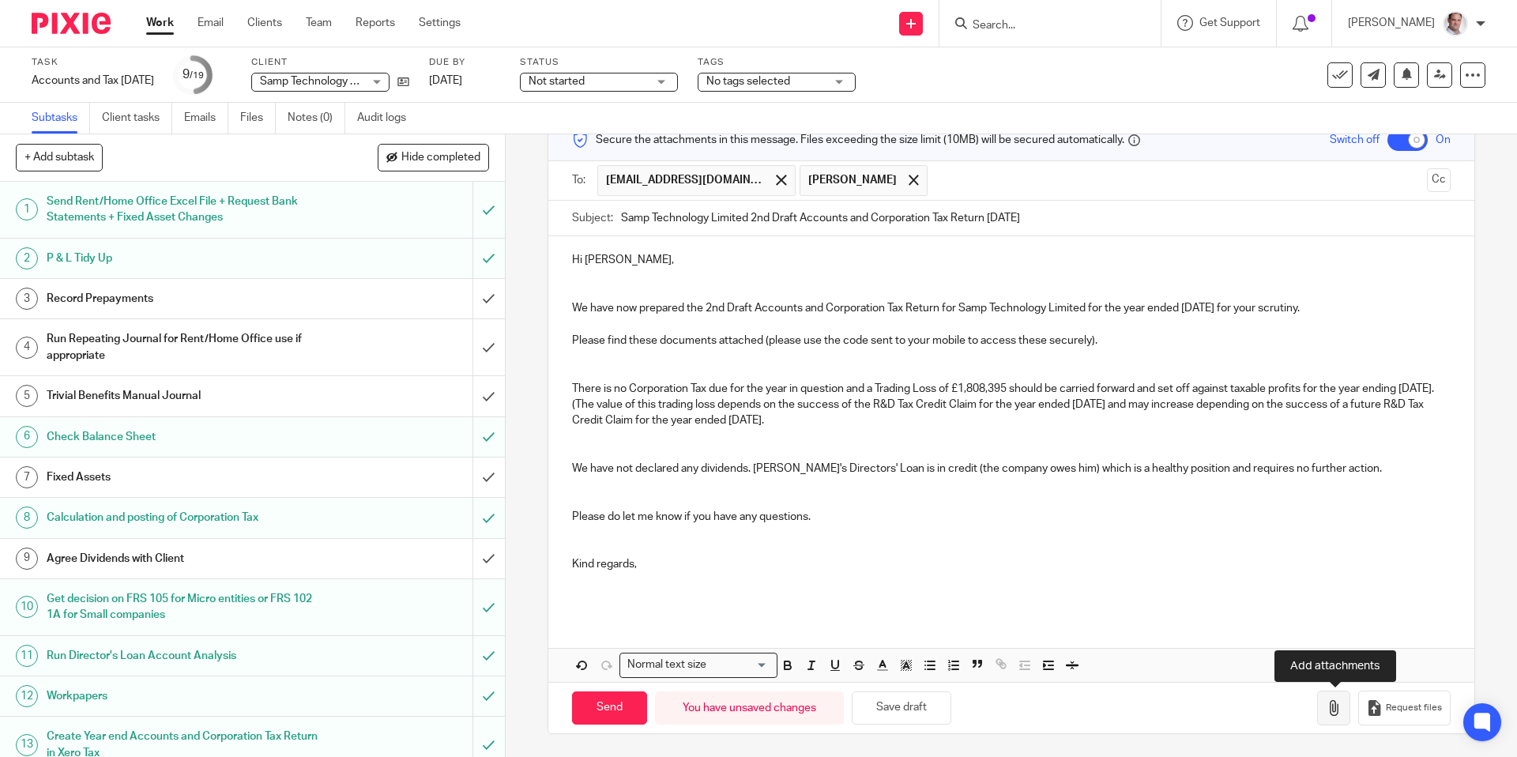
click at [1323, 702] on button "button" at bounding box center [1333, 708] width 33 height 36
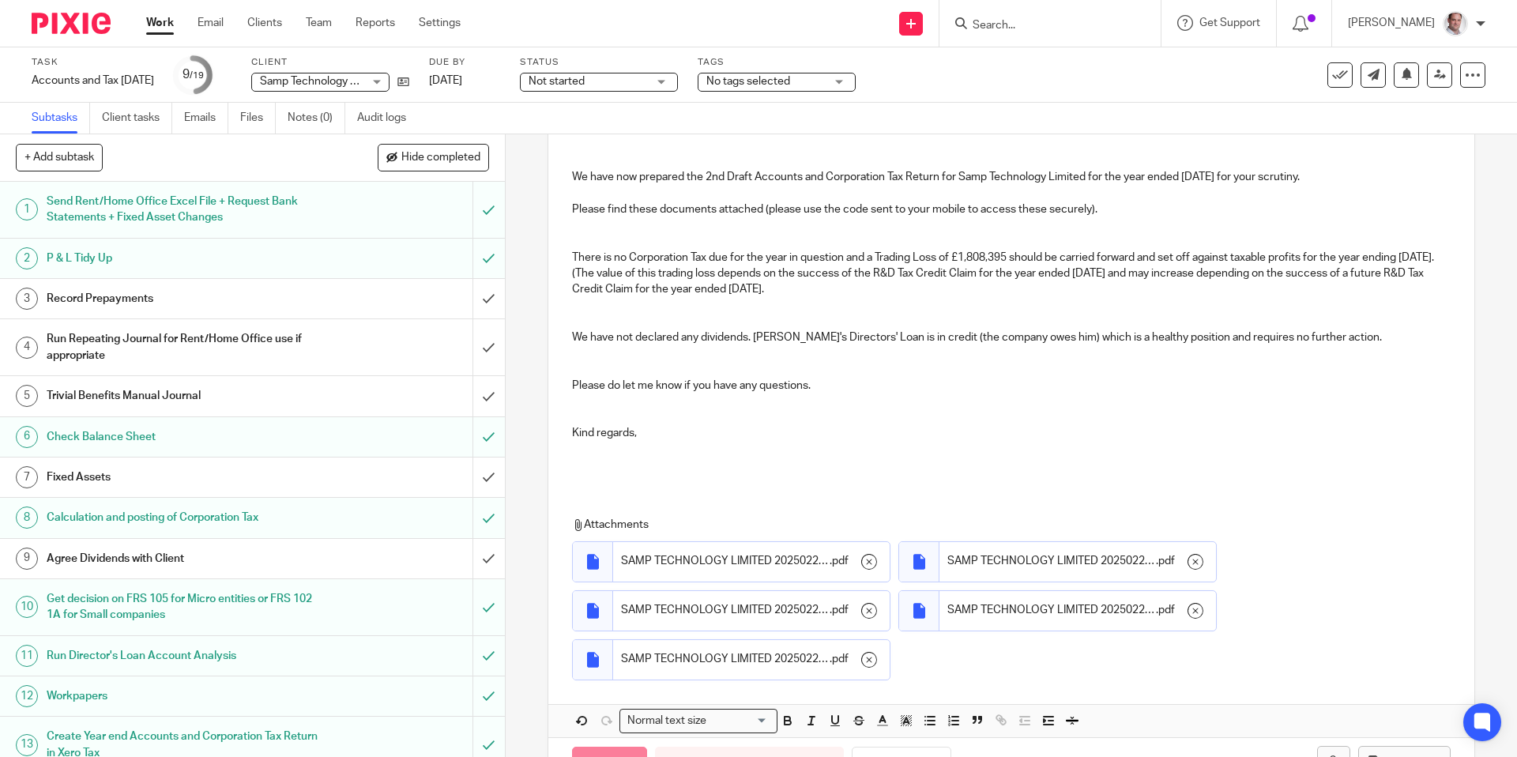
scroll to position [269, 0]
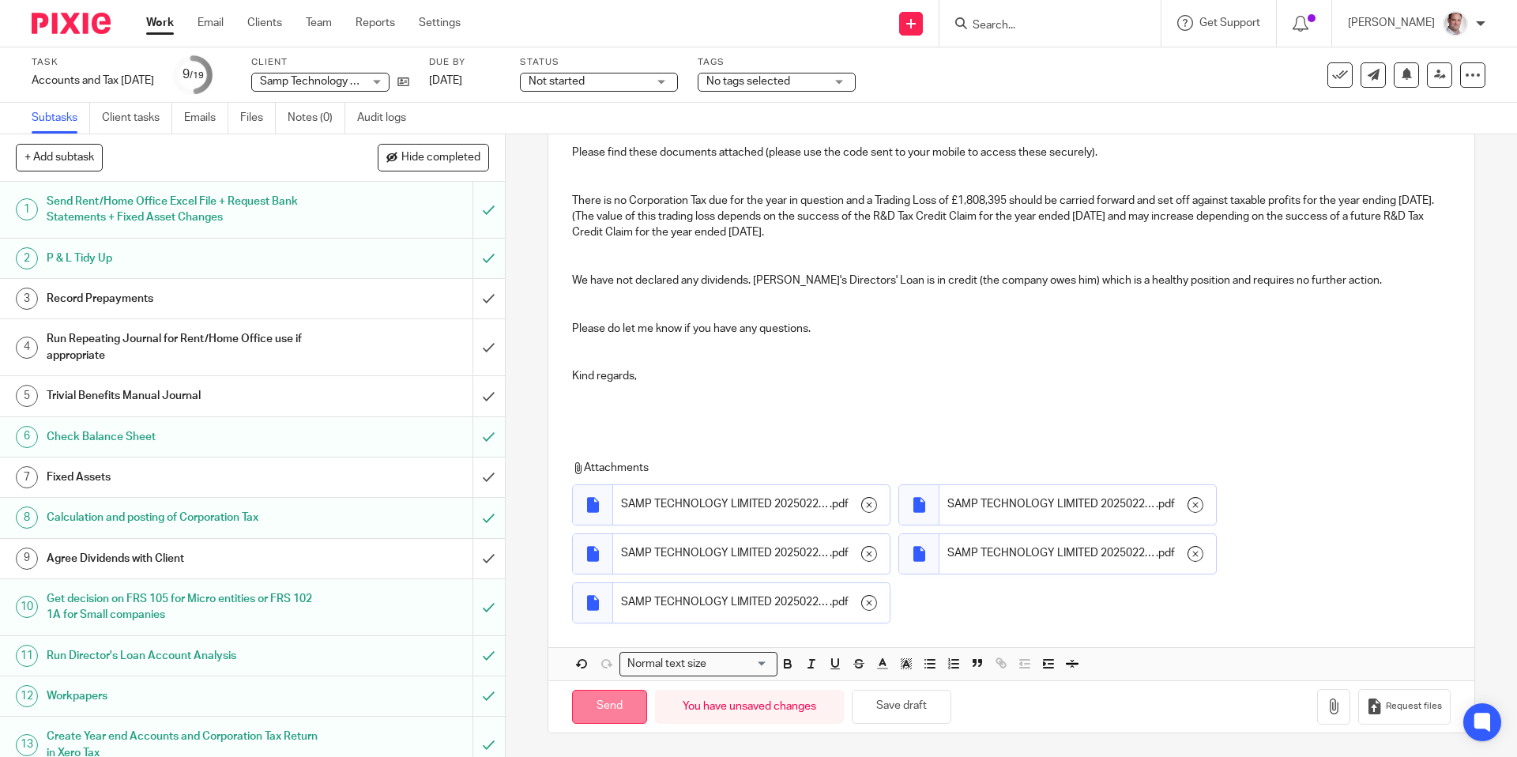
click at [609, 705] on input "Send" at bounding box center [609, 707] width 75 height 34
checkbox input "false"
type input "Sent"
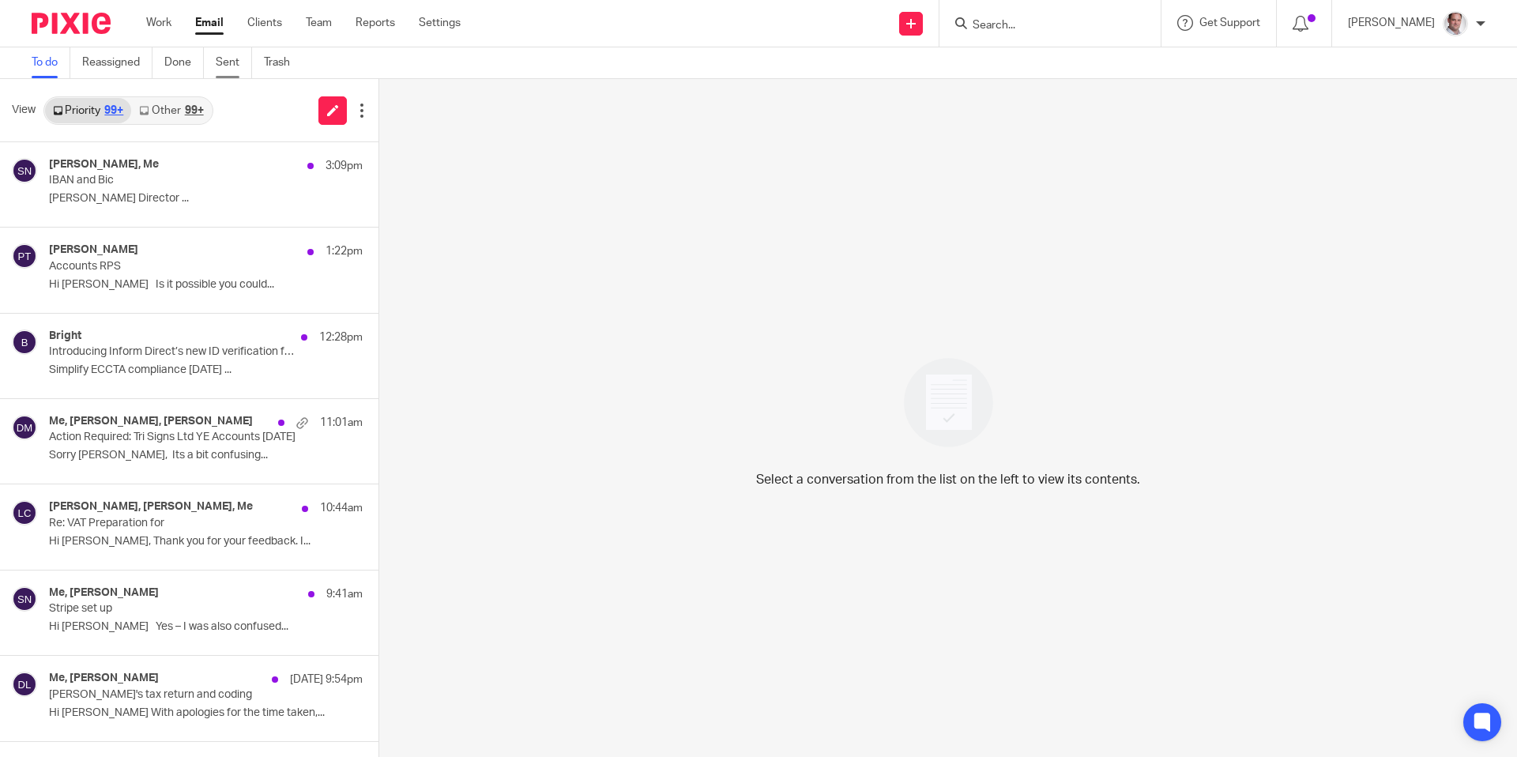
click at [228, 59] on link "Sent" at bounding box center [234, 62] width 36 height 31
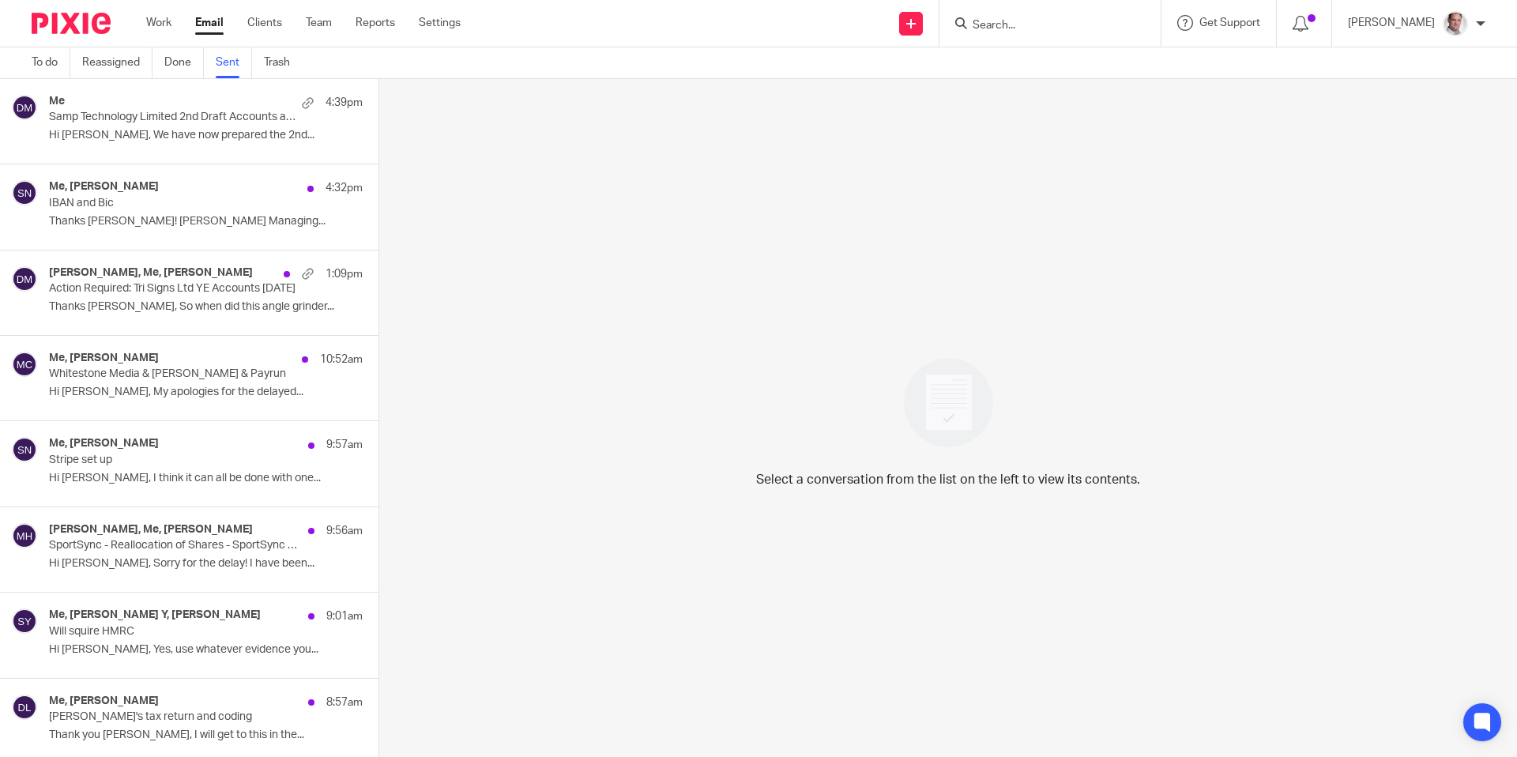
click at [193, 117] on p "Samp Technology Limited 2nd Draft Accounts and Corporation Tax Return [DATE]" at bounding box center [174, 117] width 251 height 13
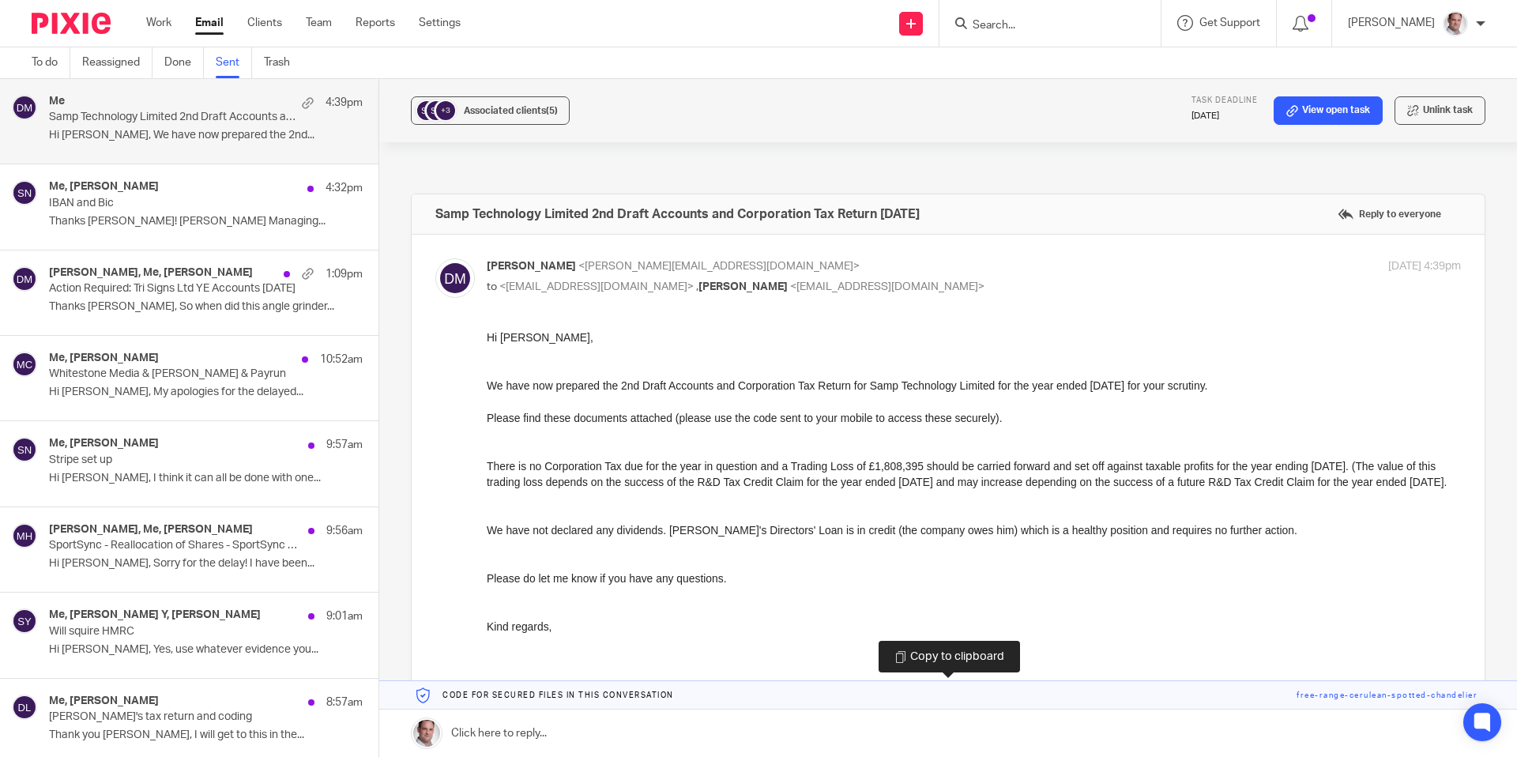
click at [1329, 695] on link at bounding box center [948, 695] width 1138 height 28
